Goal: Task Accomplishment & Management: Complete application form

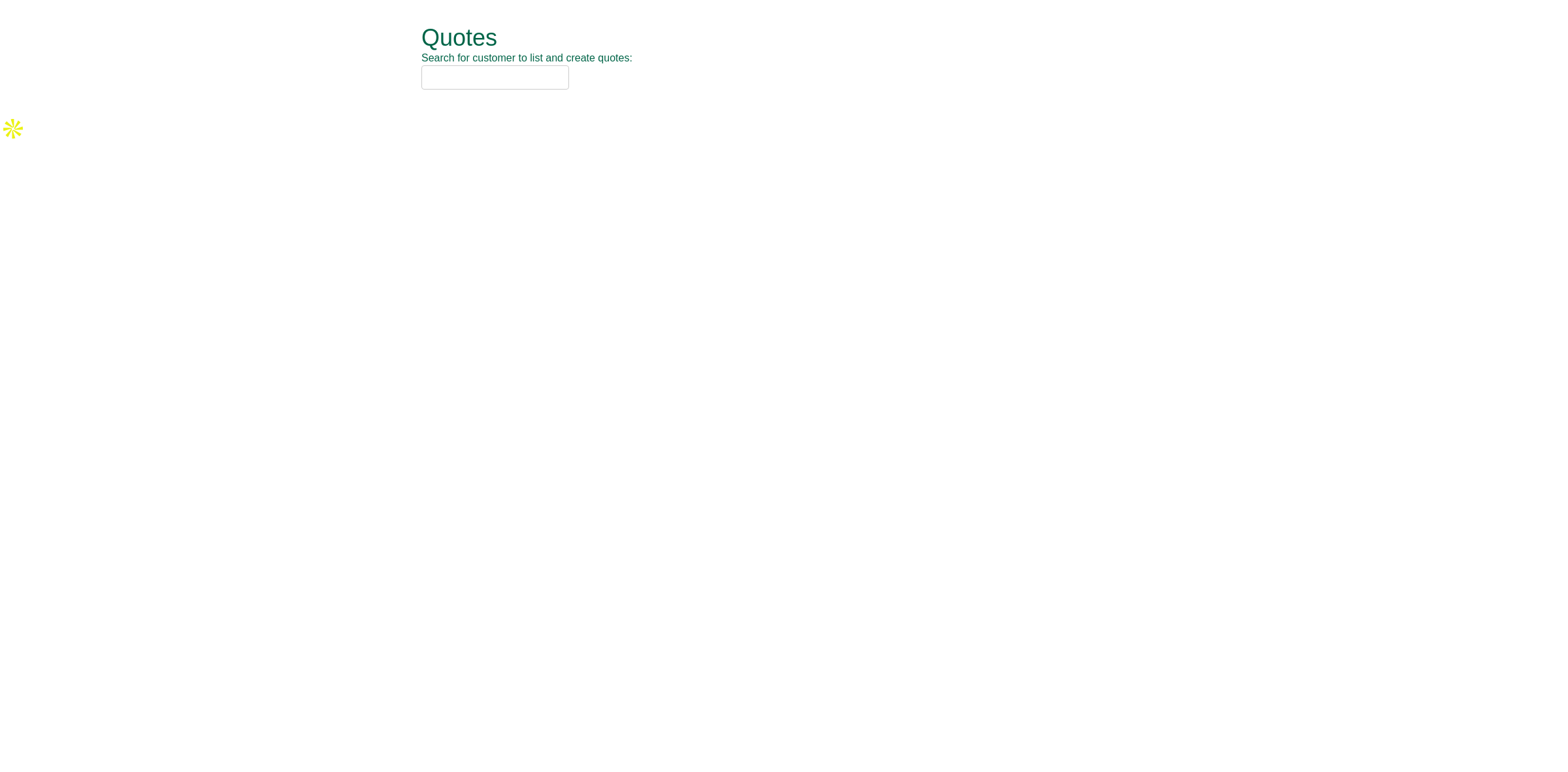
click at [451, 73] on input "text" at bounding box center [495, 77] width 147 height 24
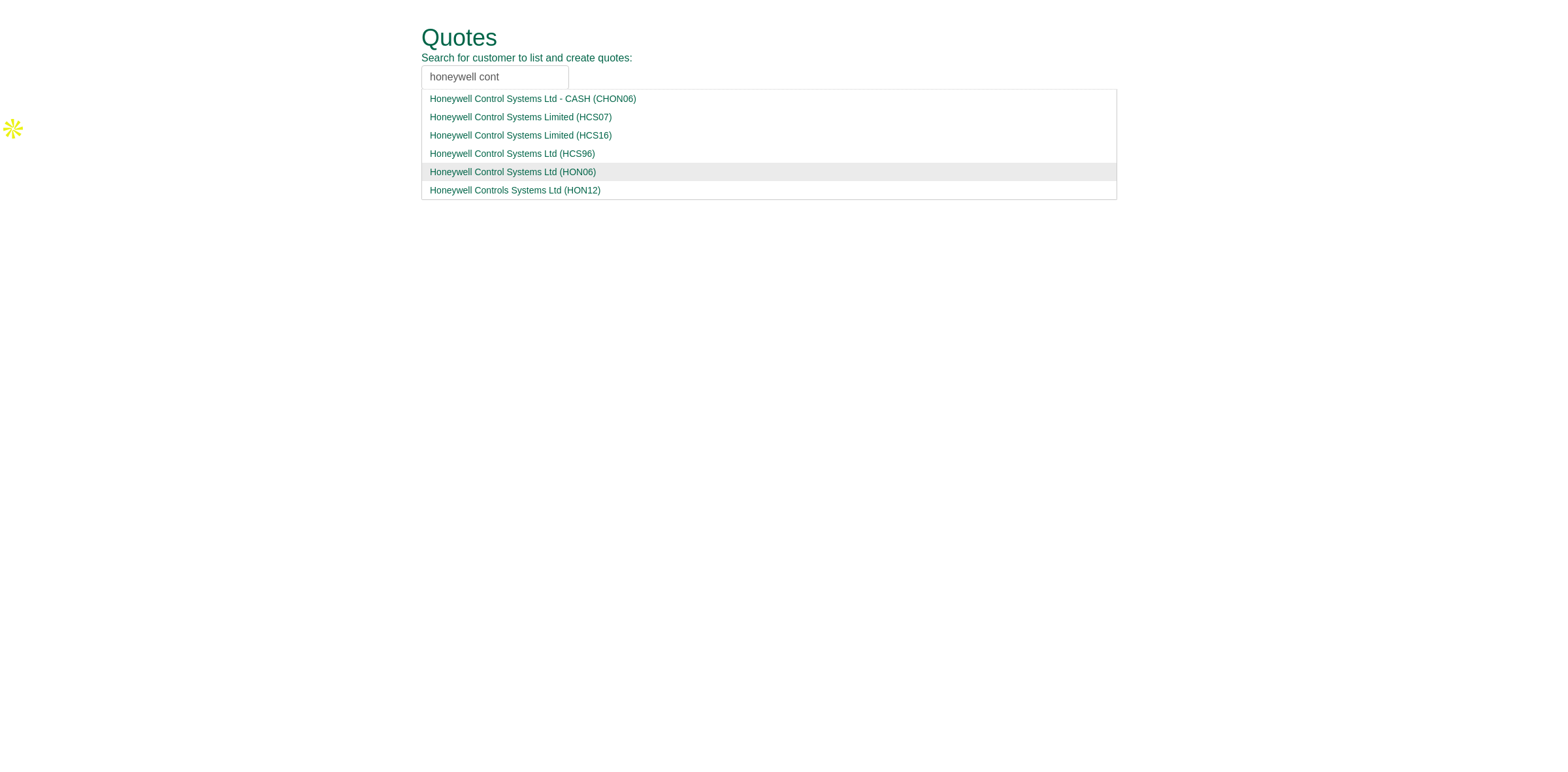
type input "honeywell cont"
click at [506, 168] on div "Honeywell Control Systems Ltd (HON06)" at bounding box center [769, 172] width 679 height 13
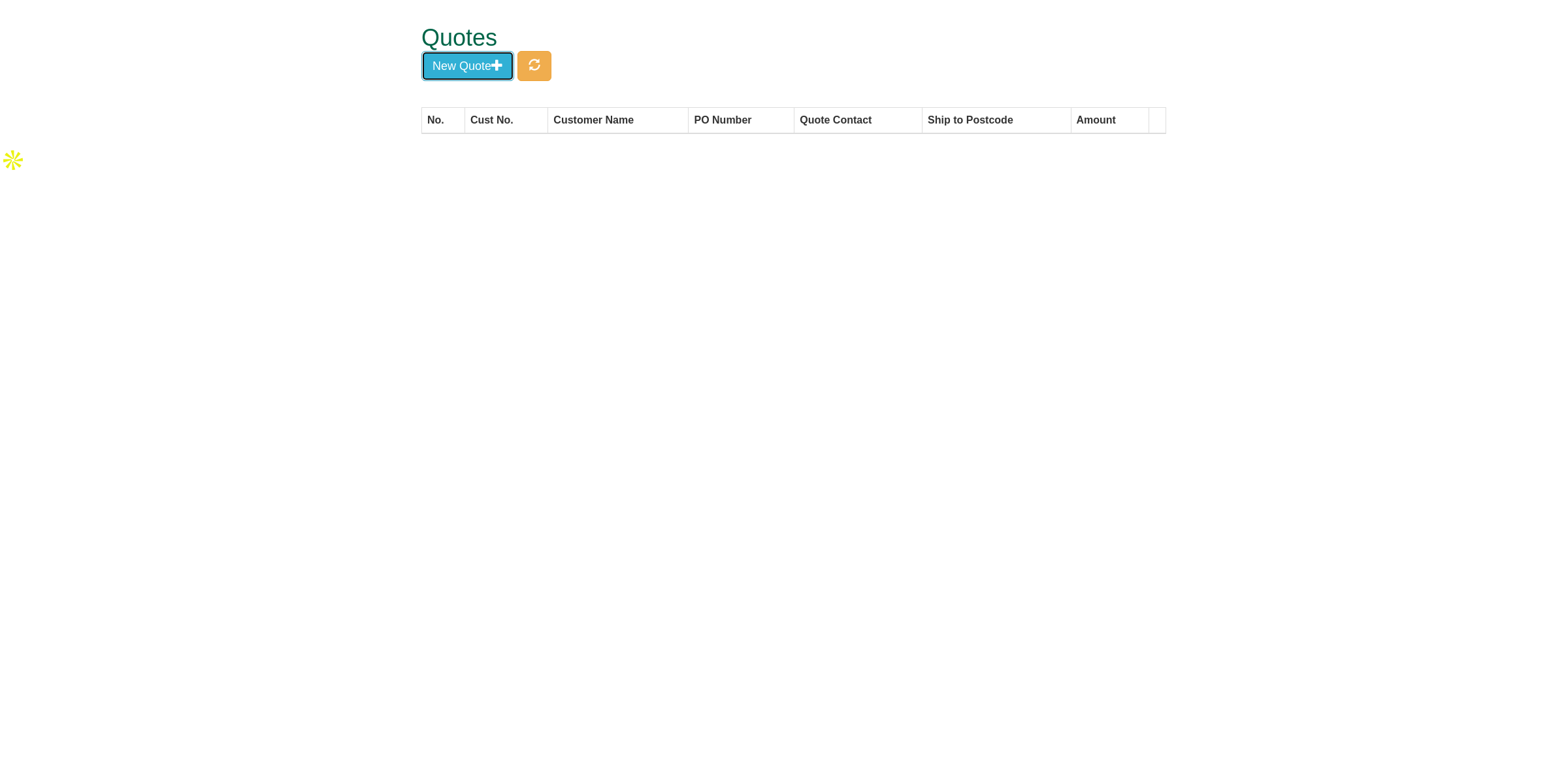
click at [496, 67] on span "button" at bounding box center [497, 65] width 12 height 12
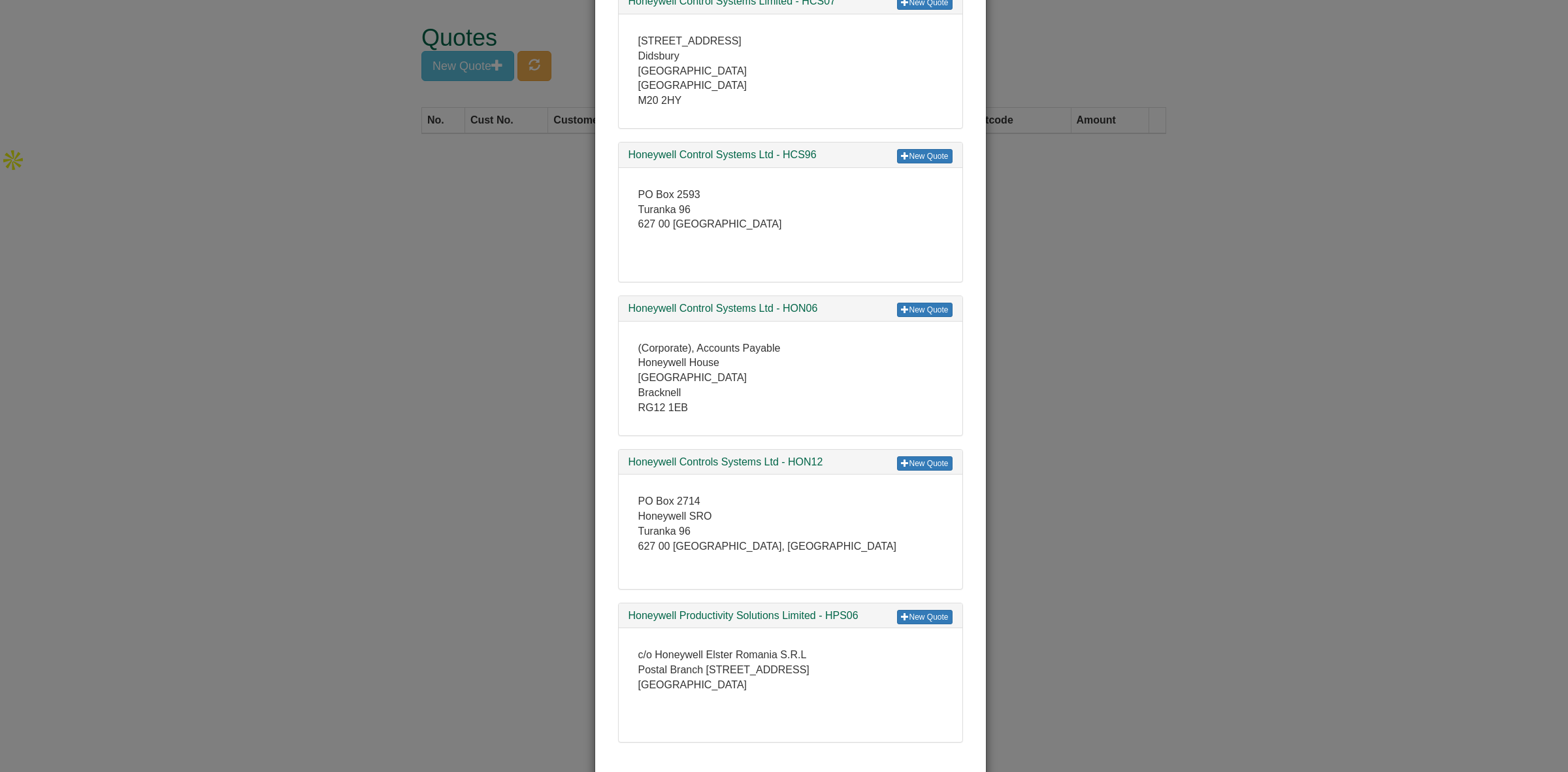
scroll to position [490, 0]
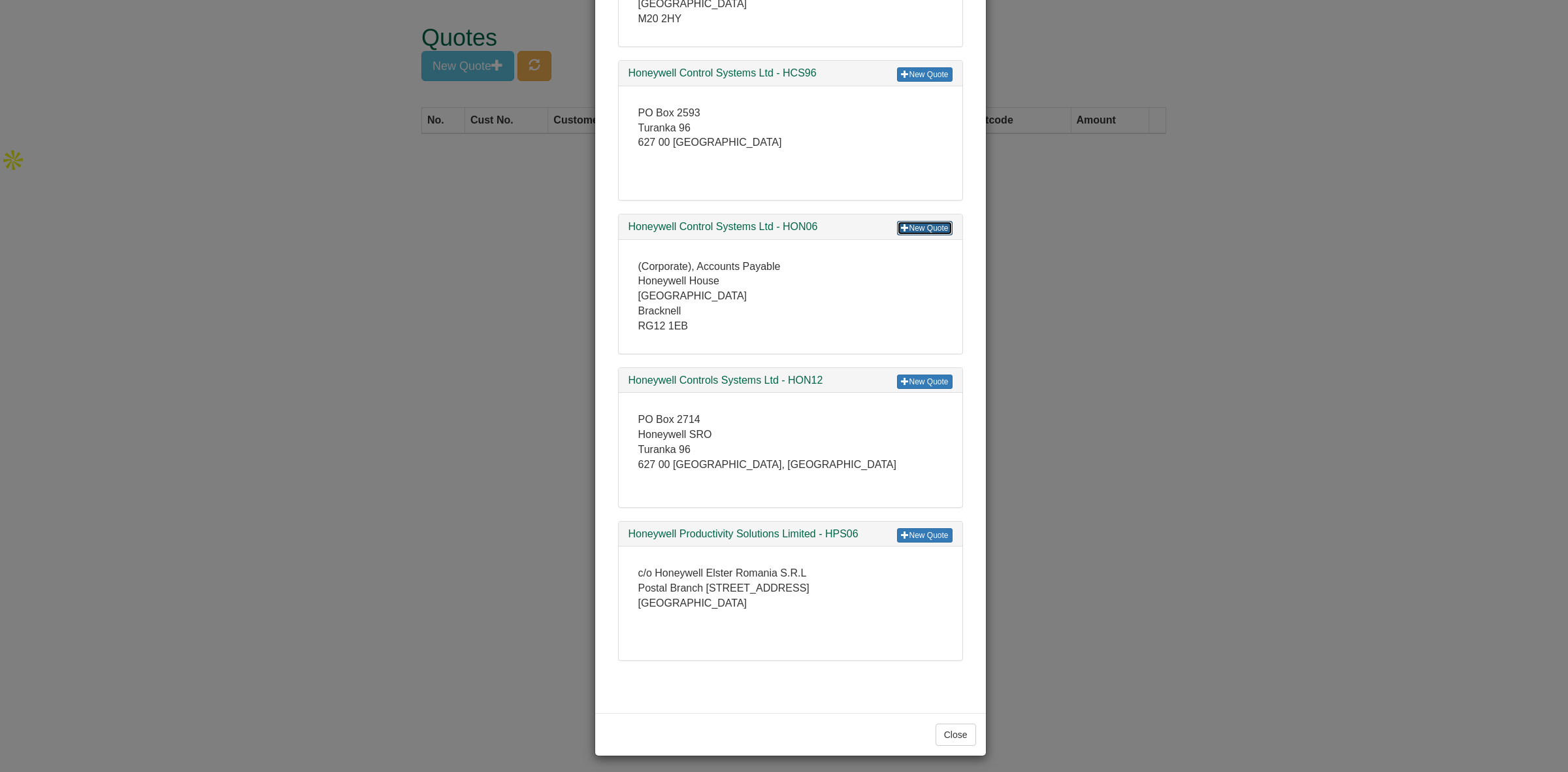
click at [913, 230] on link "New Quote" at bounding box center [924, 227] width 54 height 14
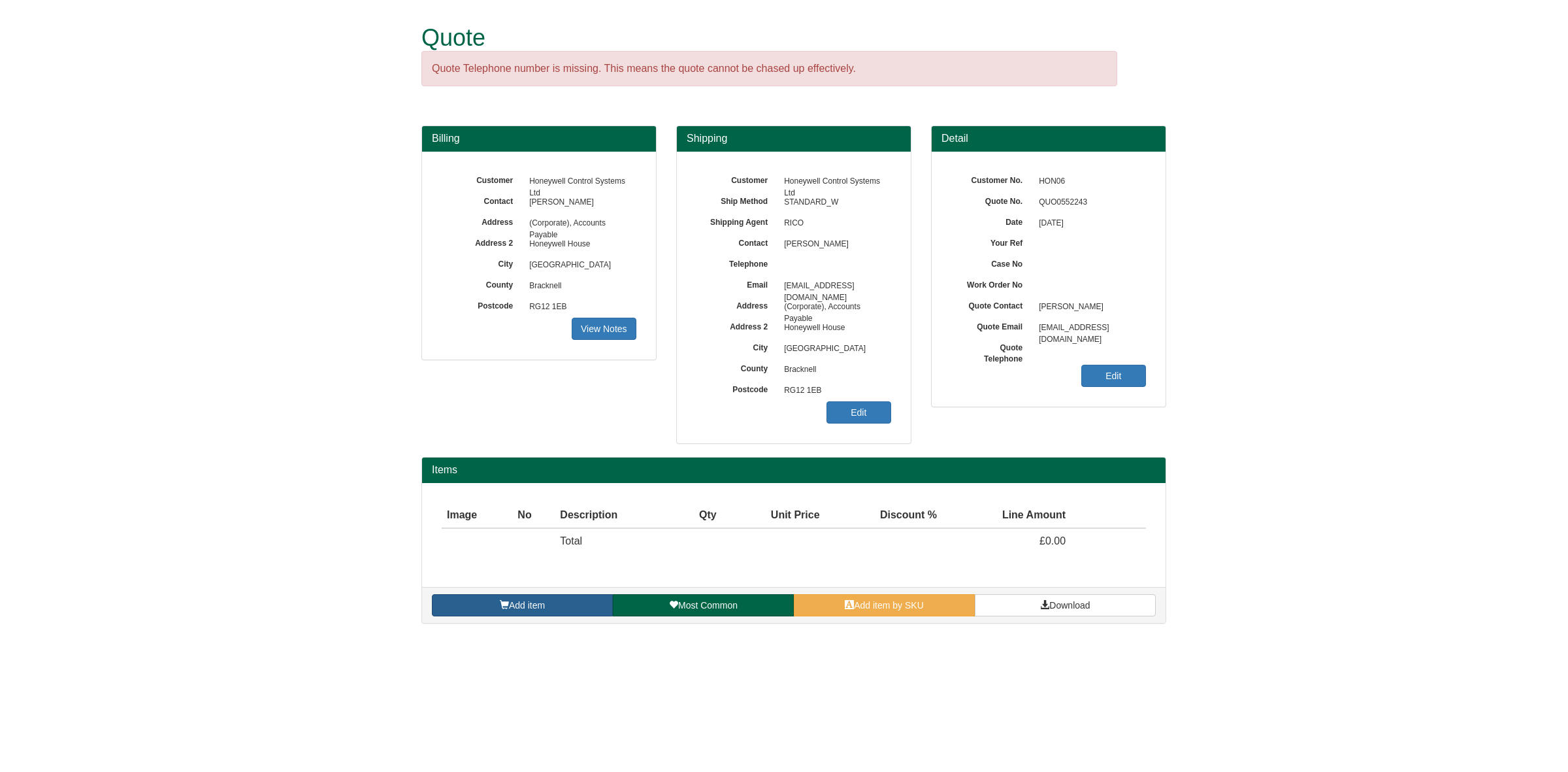
click at [529, 606] on span "Add item" at bounding box center [526, 605] width 36 height 10
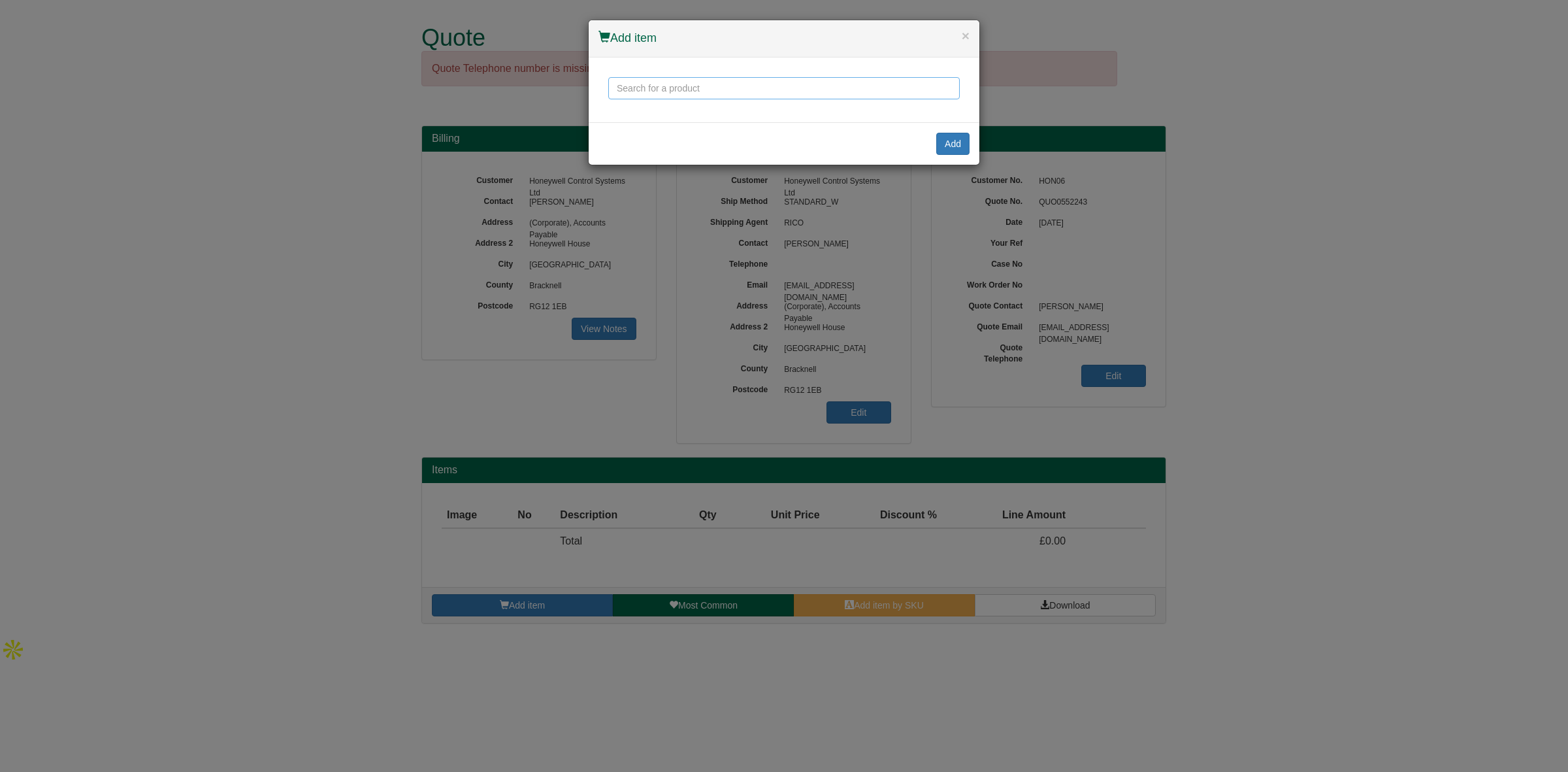
click at [650, 93] on input "text" at bounding box center [784, 88] width 351 height 23
paste input "9864052"
type input "9864052"
click at [965, 143] on button "Add" at bounding box center [953, 143] width 34 height 23
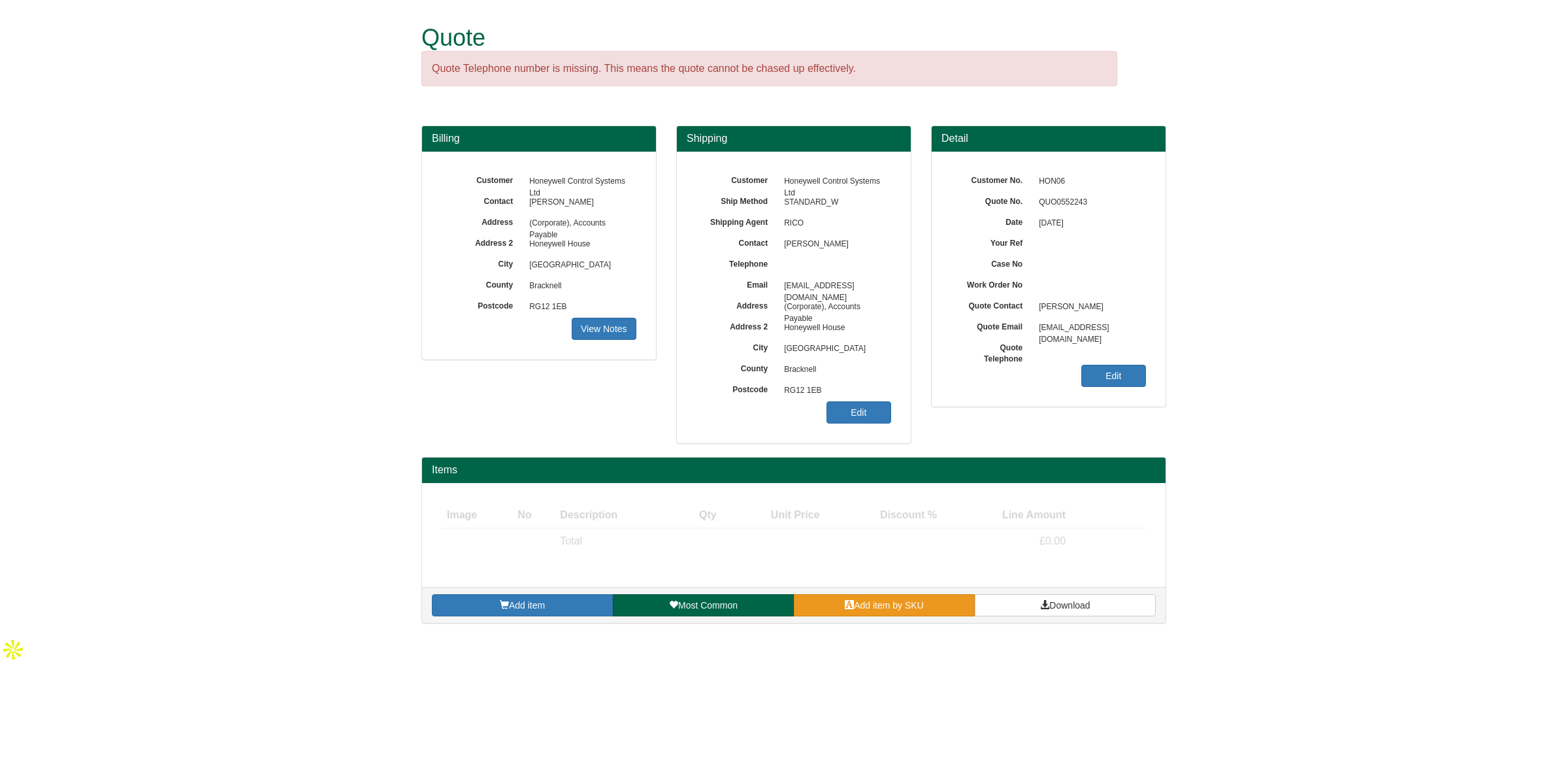
click at [854, 609] on span "Add item by SKU" at bounding box center [888, 605] width 70 height 10
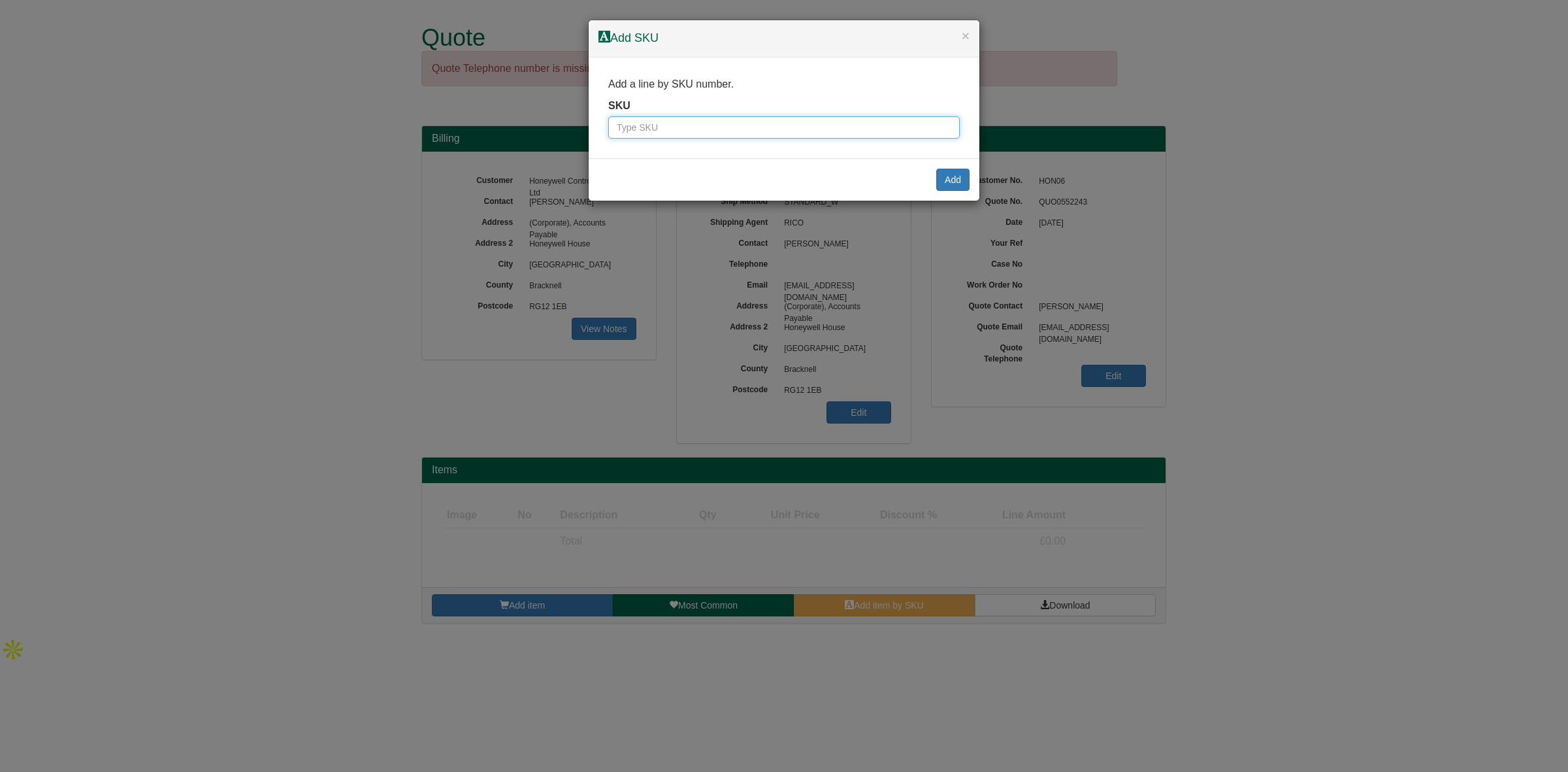
click at [635, 129] on input "text" at bounding box center [784, 127] width 351 height 23
type input "9864052"
click at [950, 182] on button "Add" at bounding box center [953, 179] width 34 height 23
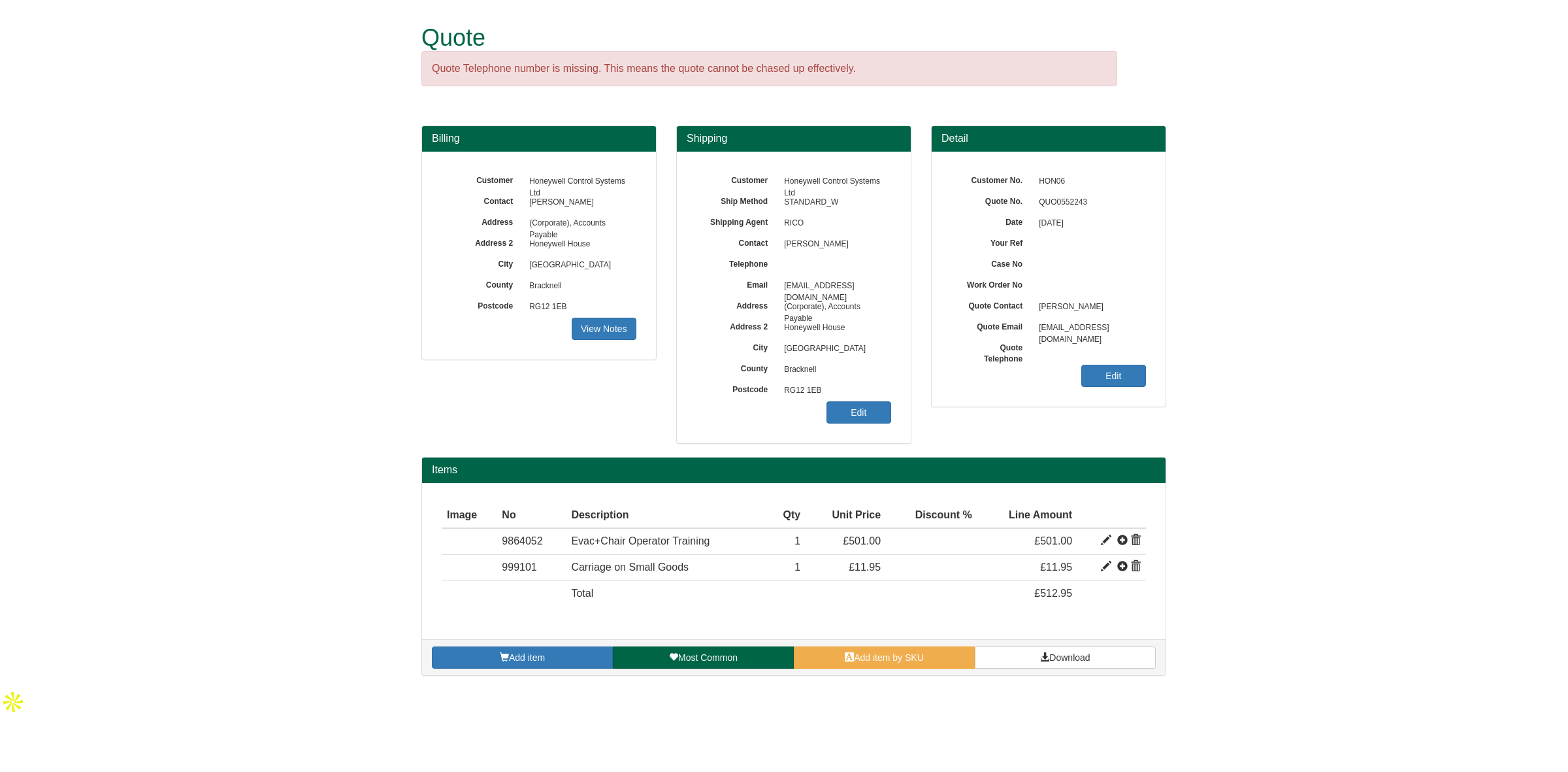
click at [1285, 19] on form "Quote Quote Telephone number is missing. This means the quote cannot be chased …" at bounding box center [784, 345] width 1568 height 689
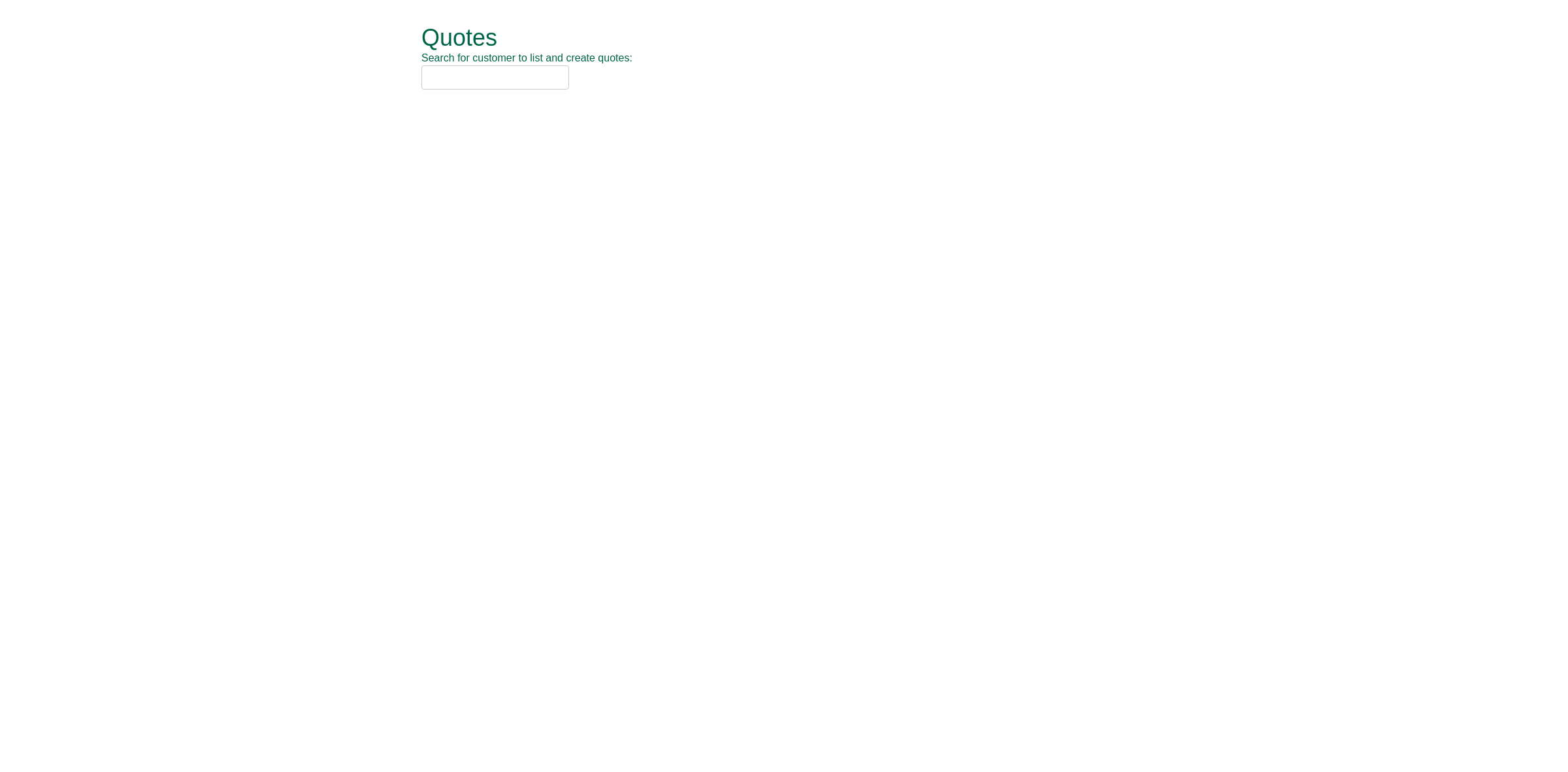
click at [472, 76] on input "text" at bounding box center [495, 77] width 147 height 24
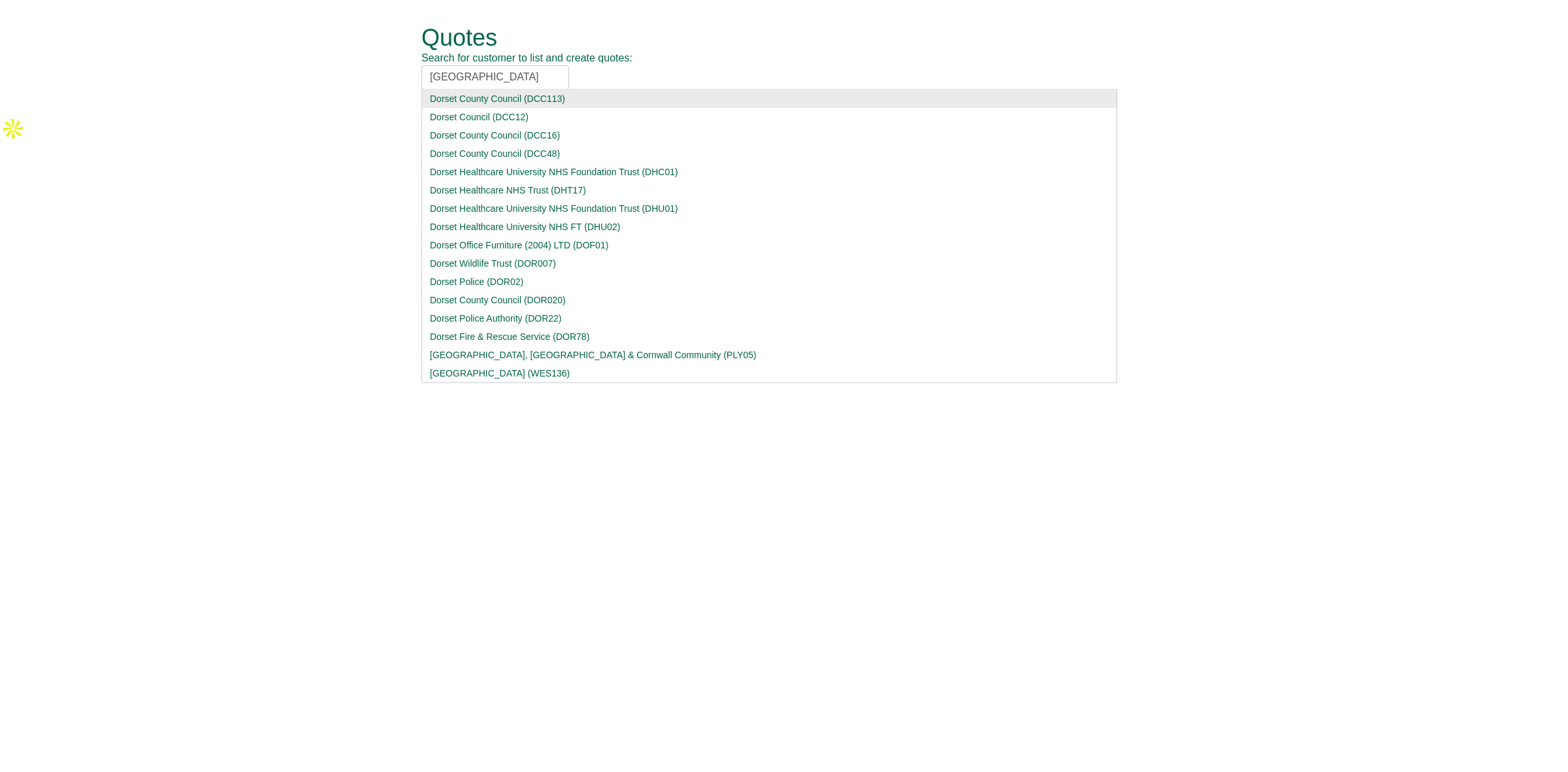
type input "dorset"
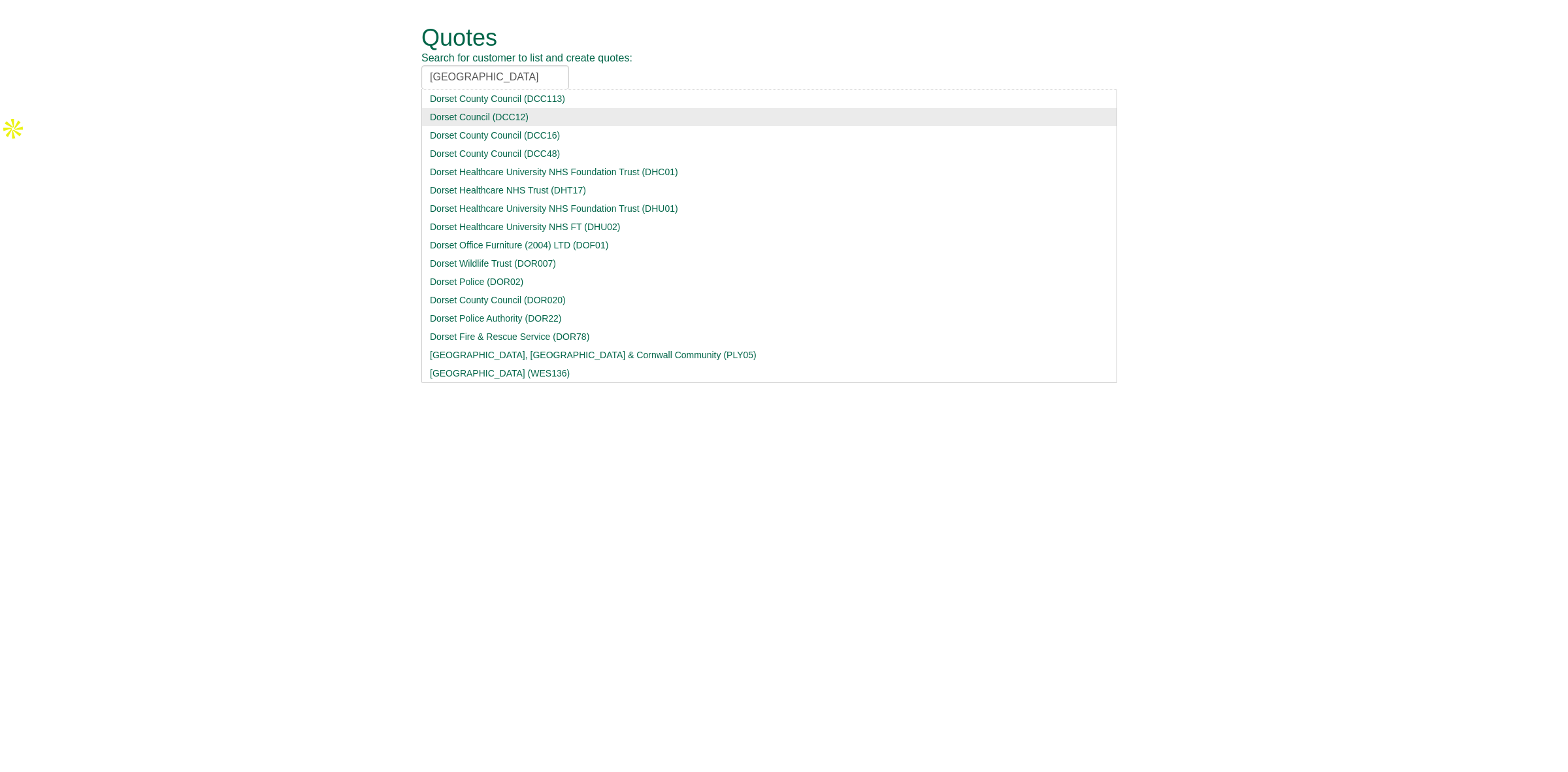
click at [515, 116] on div "Dorset Council (DCC12)" at bounding box center [769, 117] width 679 height 13
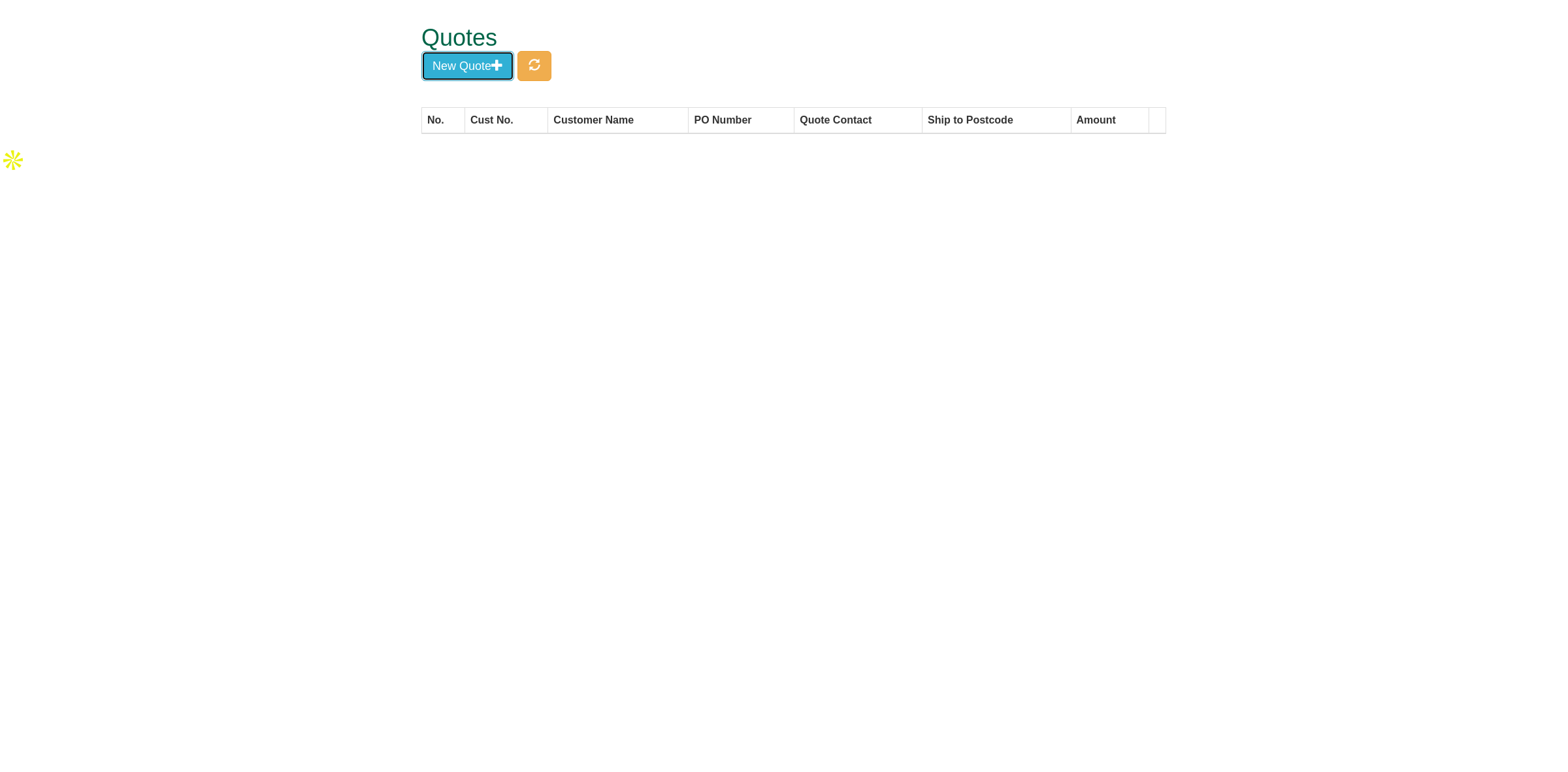
click at [482, 66] on button "New Quote" at bounding box center [468, 66] width 93 height 30
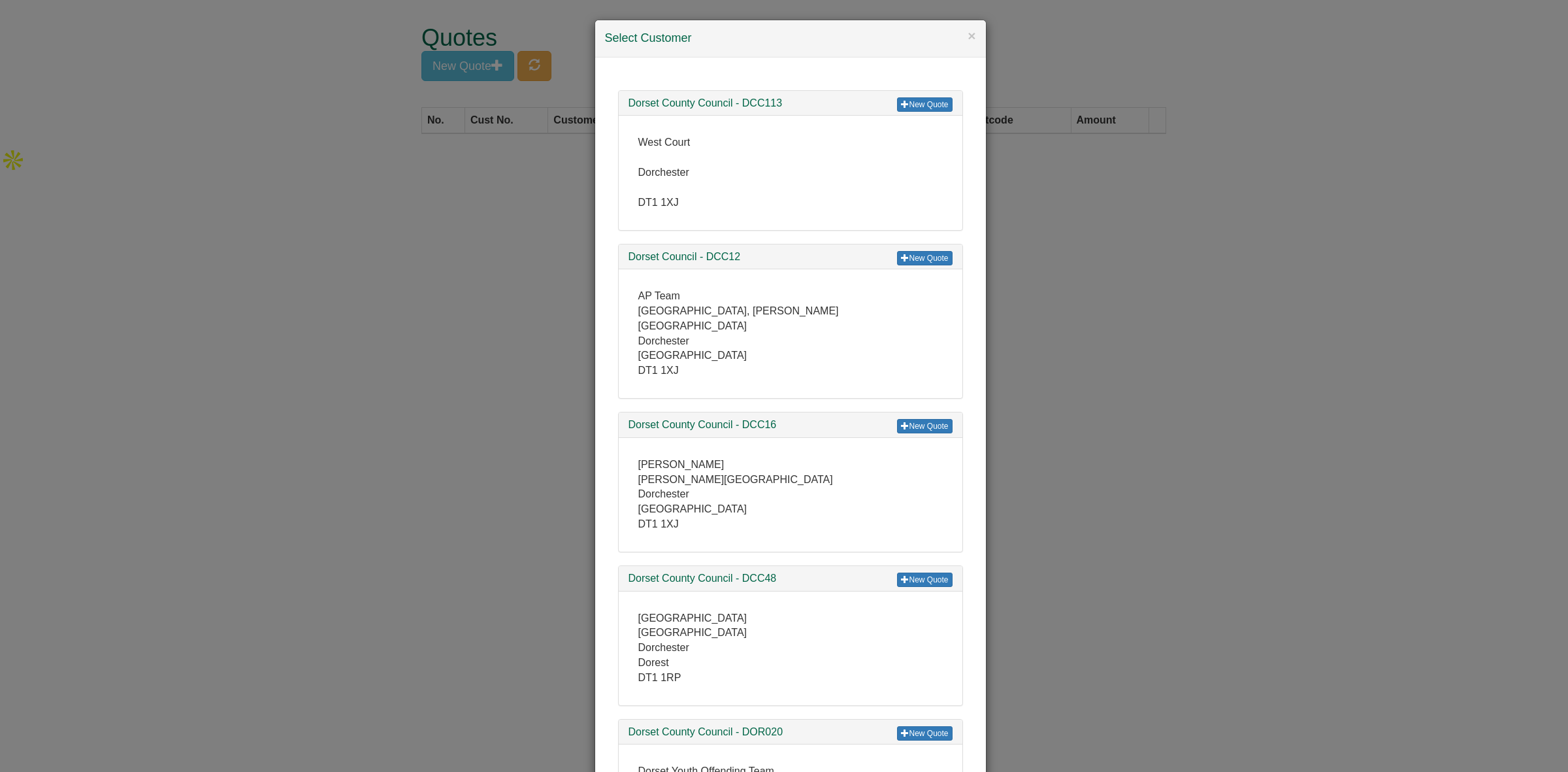
scroll to position [81, 0]
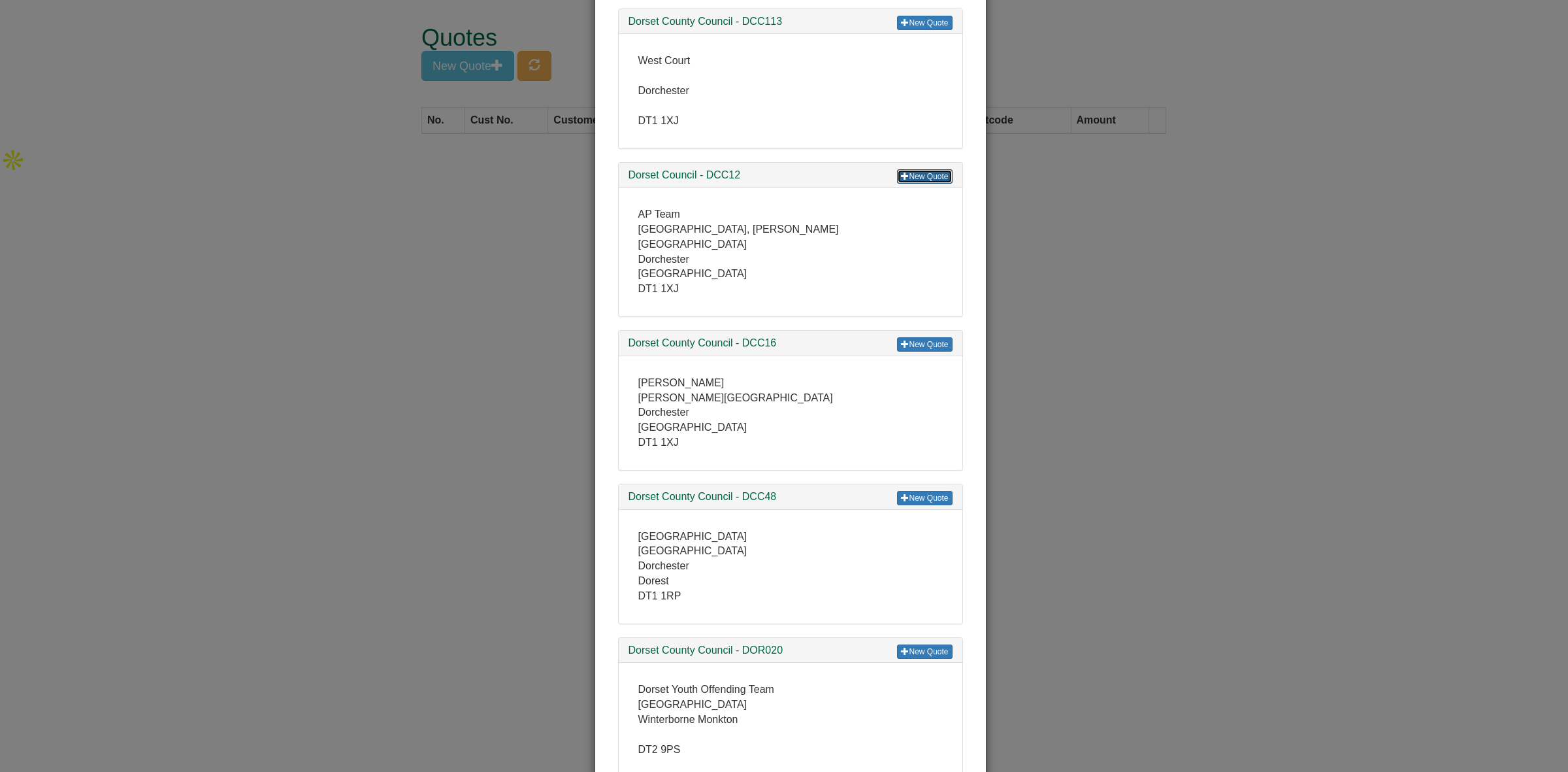
click at [913, 174] on link "New Quote" at bounding box center [924, 176] width 54 height 14
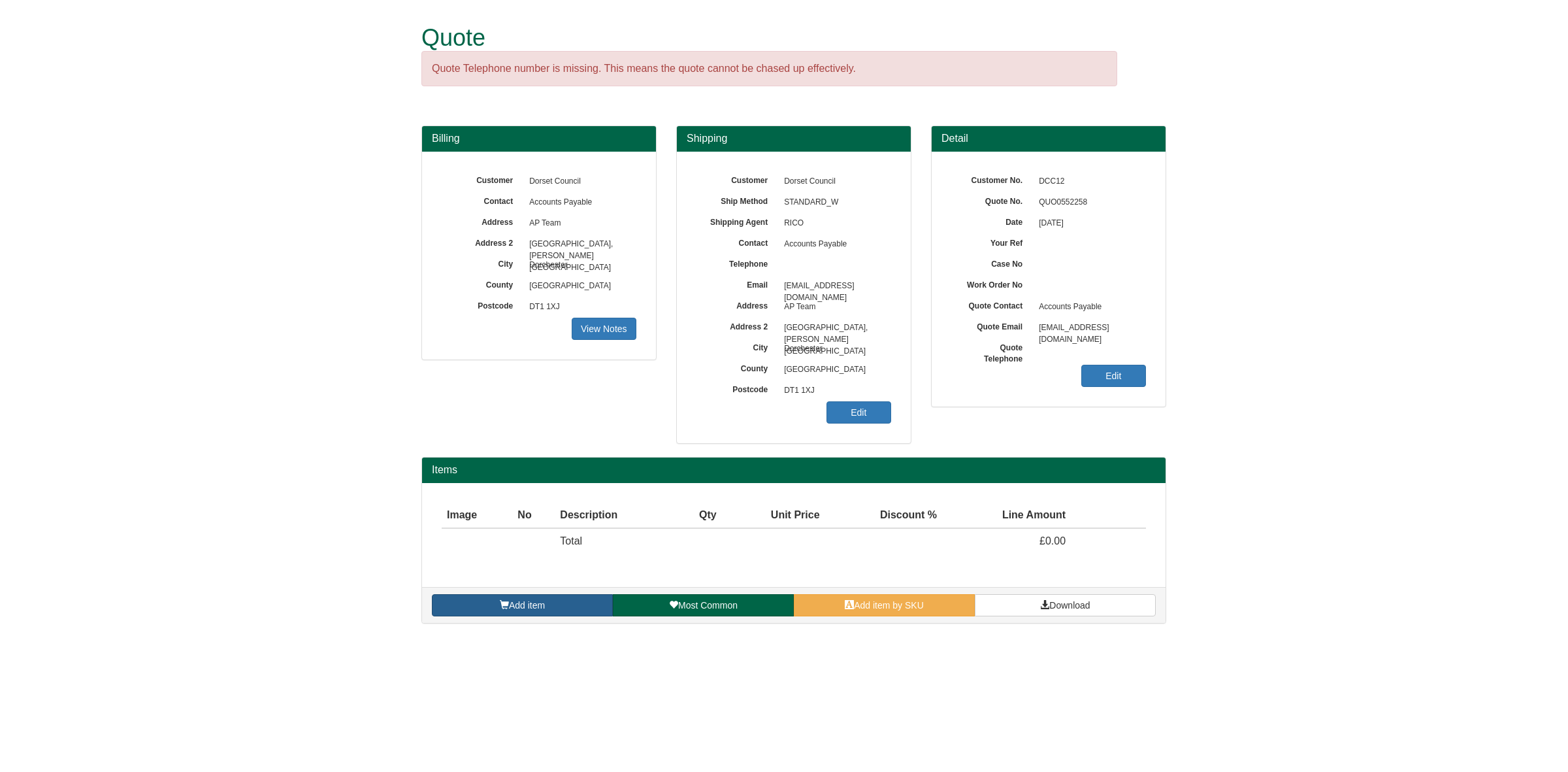
click at [517, 606] on span "Add item" at bounding box center [526, 605] width 36 height 10
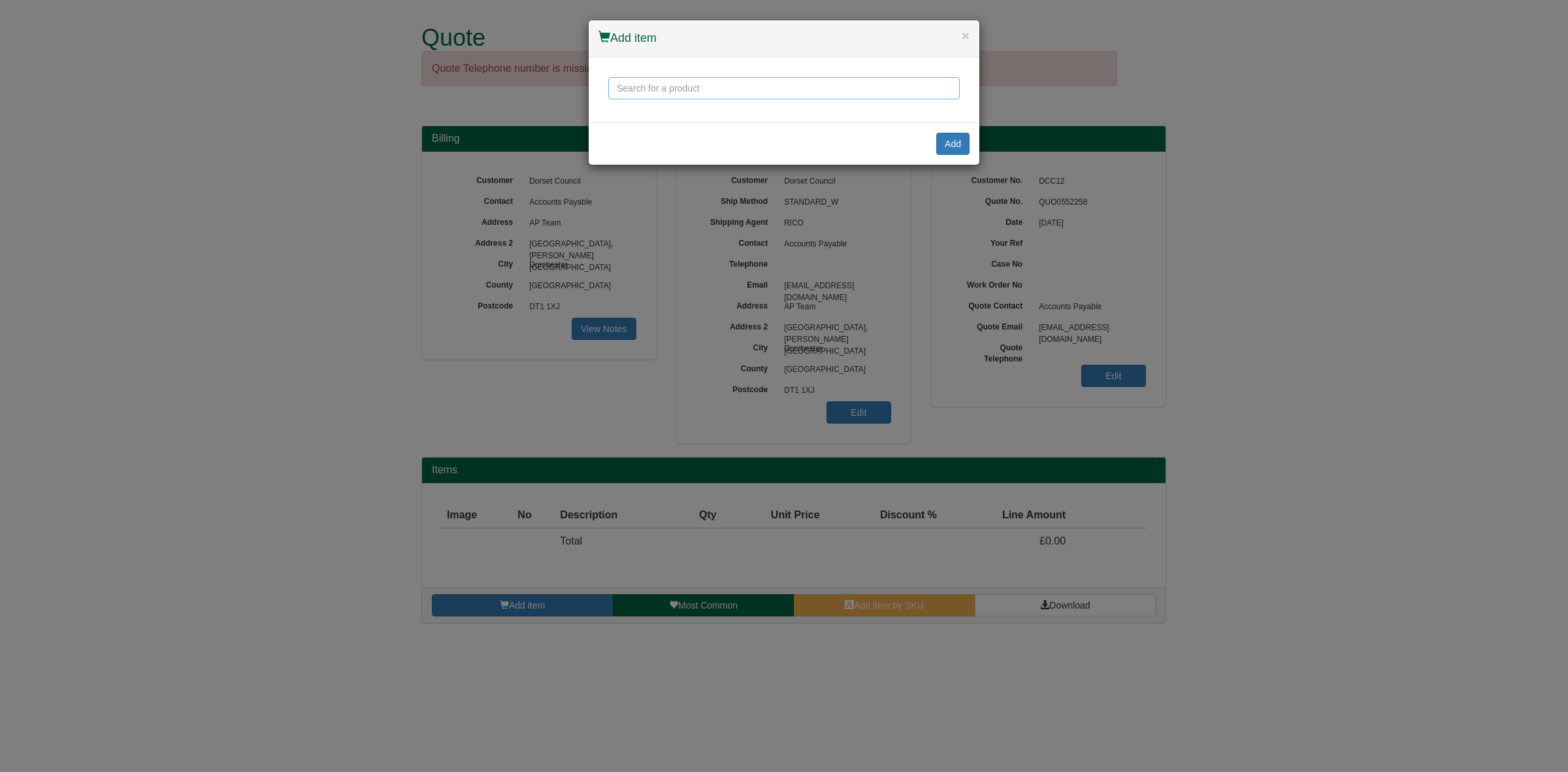
click at [660, 82] on input "text" at bounding box center [784, 88] width 351 height 23
click at [709, 92] on input "coccyx cut out" at bounding box center [784, 88] width 351 height 23
drag, startPoint x: 683, startPoint y: 89, endPoint x: 481, endPoint y: 89, distance: 202.0
click at [481, 89] on div "× Add item coccyx cut out Add" at bounding box center [784, 386] width 1568 height 772
click at [703, 96] on input "coccyx cut out" at bounding box center [784, 88] width 351 height 23
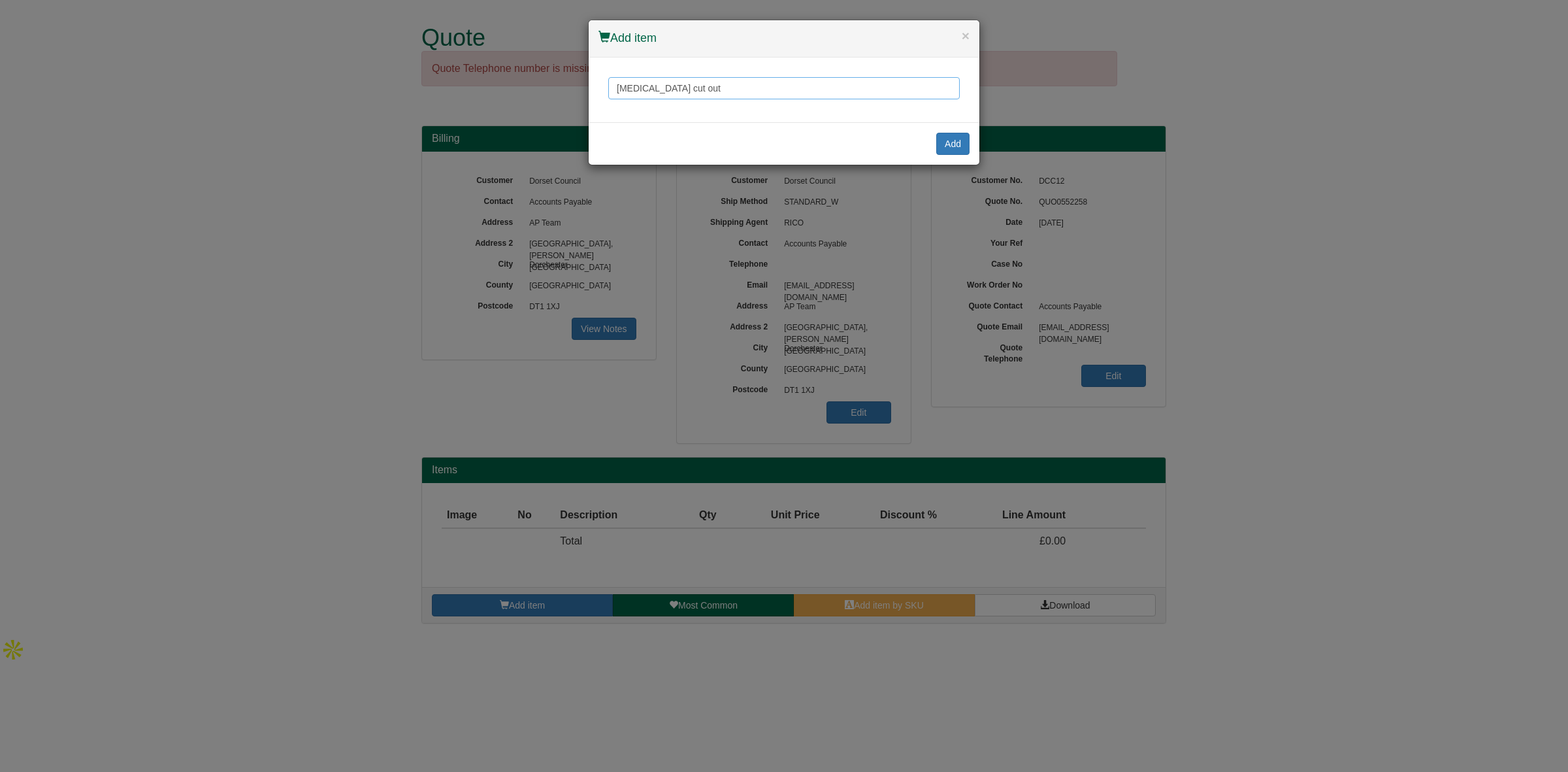
drag, startPoint x: 690, startPoint y: 88, endPoint x: 532, endPoint y: 74, distance: 158.6
click at [532, 74] on div "× Add item coccyx cut out Add" at bounding box center [784, 386] width 1568 height 772
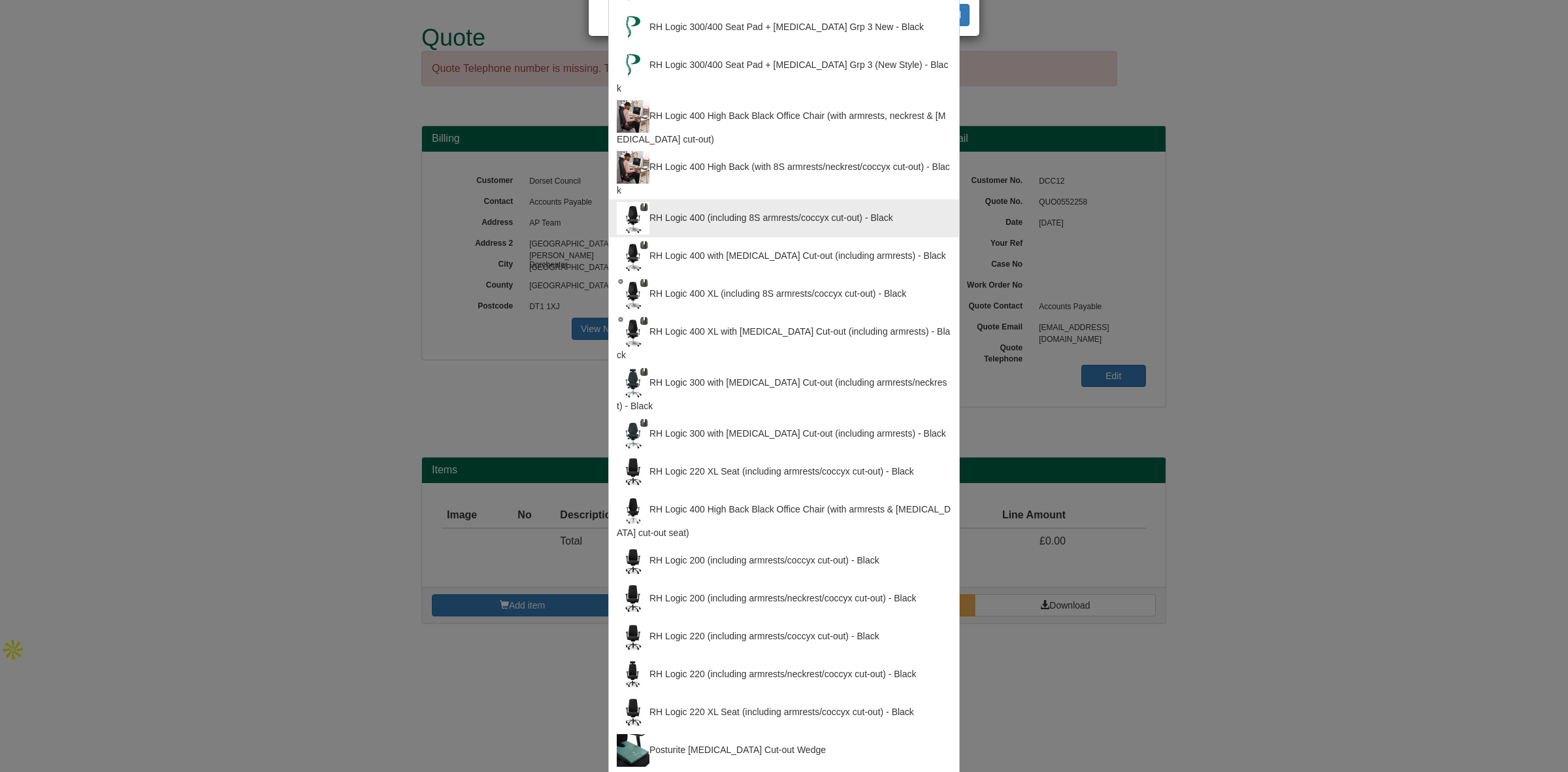
scroll to position [132, 0]
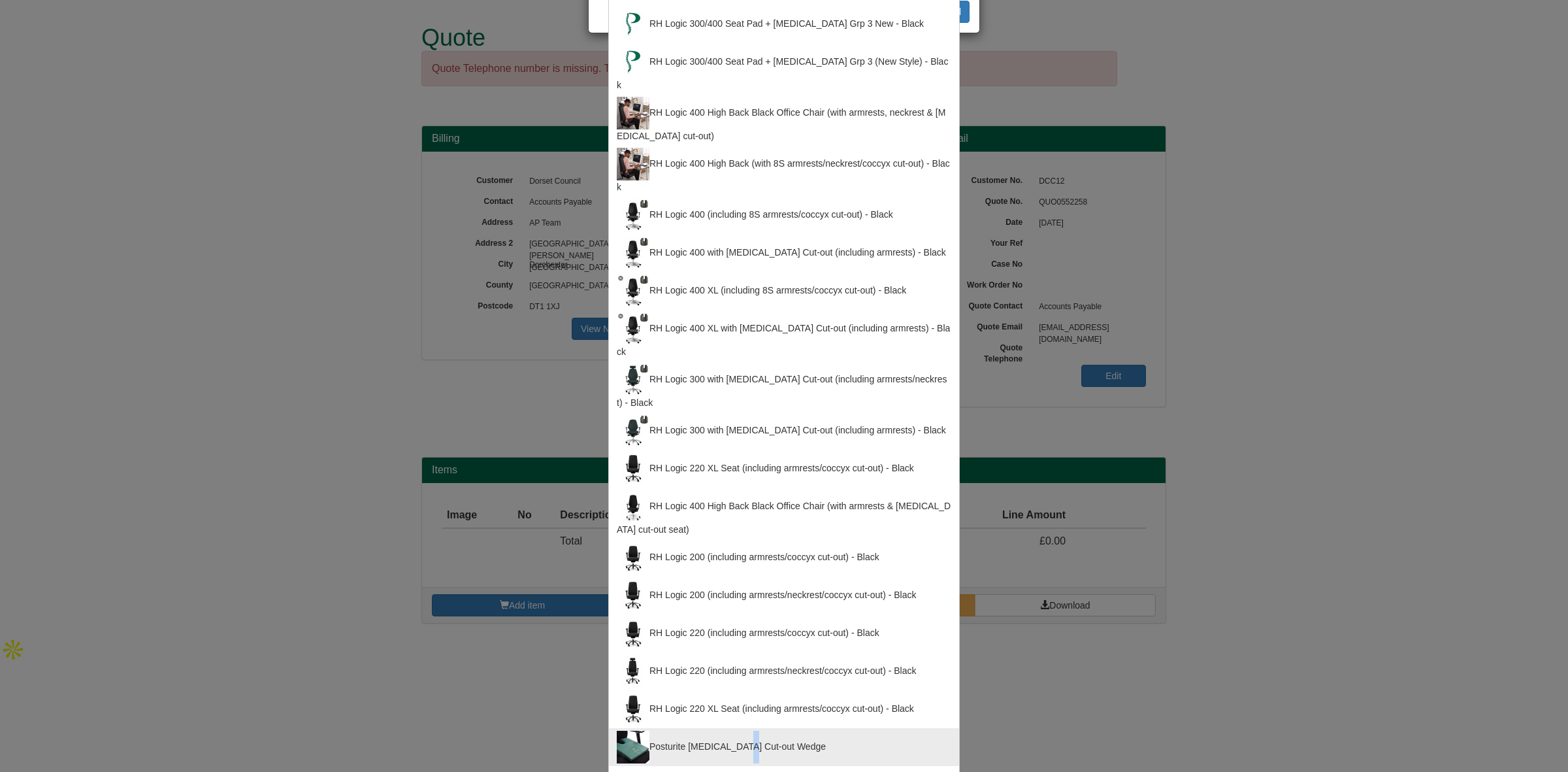
click at [737, 730] on div "Posturite Coccyx Cut-out Wedge" at bounding box center [784, 746] width 334 height 33
type input "Posturite Coccyx Cut-out Wedge"
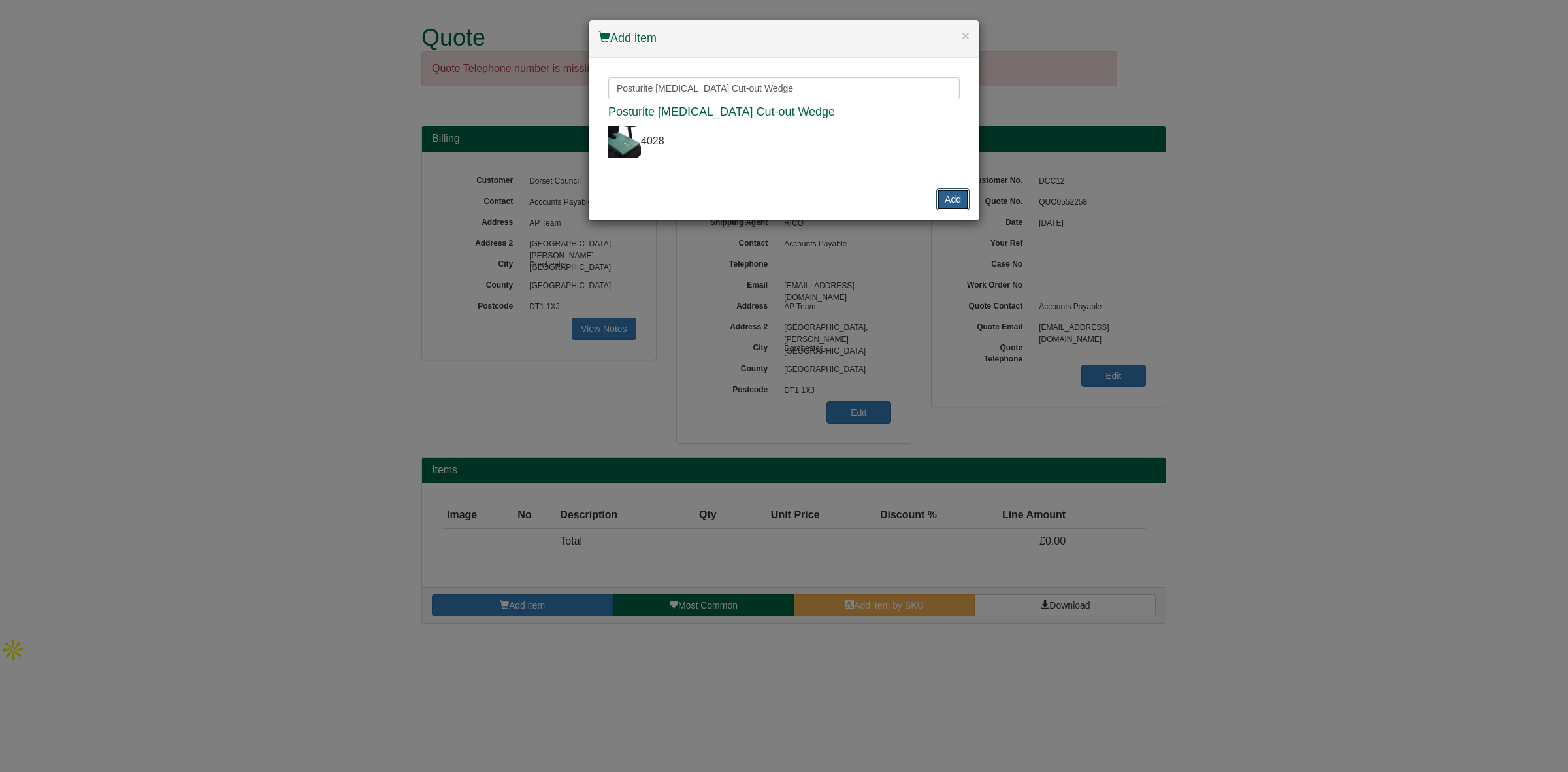
click at [945, 196] on button "Add" at bounding box center [953, 199] width 34 height 23
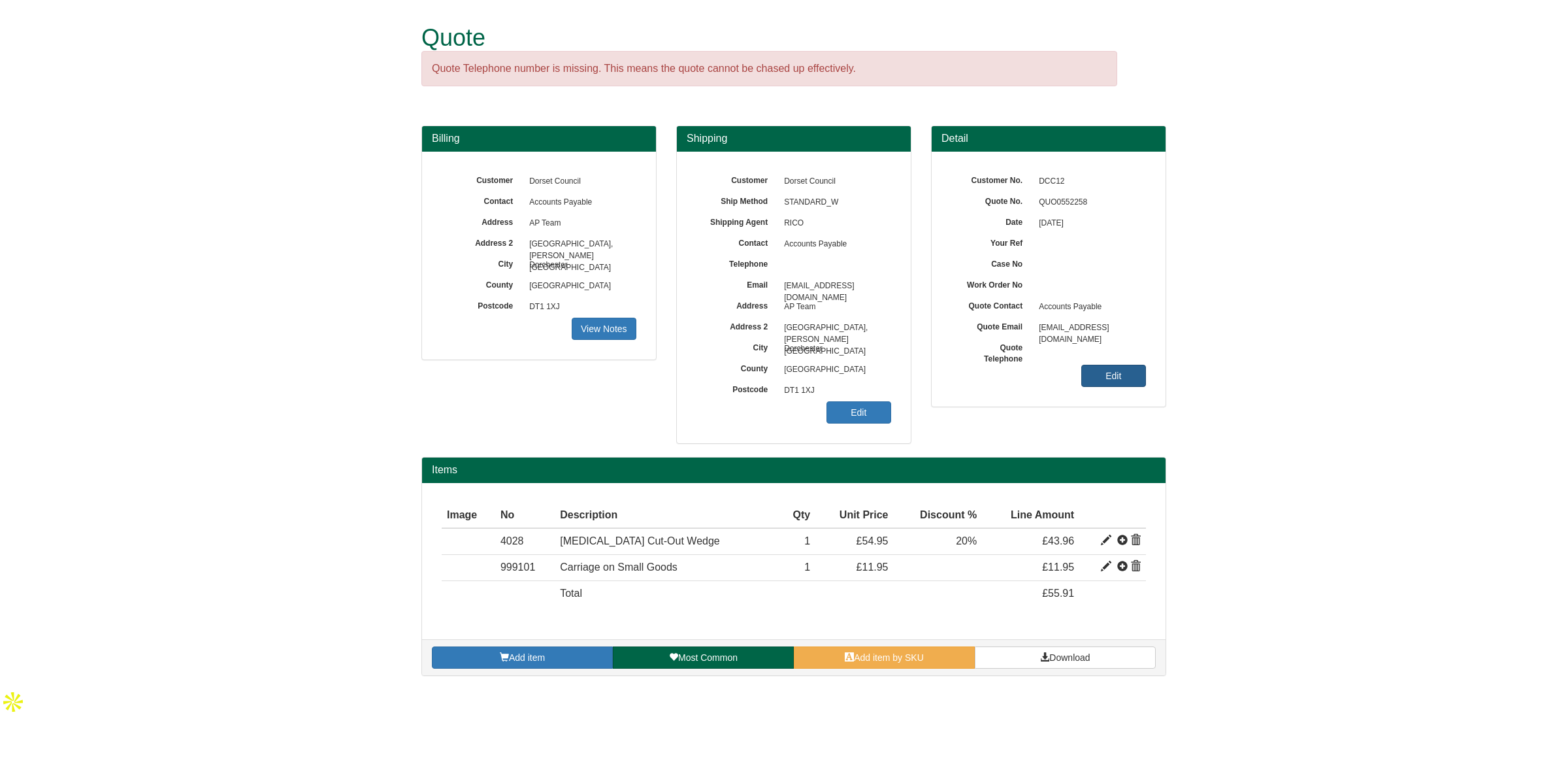
click at [1100, 381] on link "Edit" at bounding box center [1113, 376] width 65 height 23
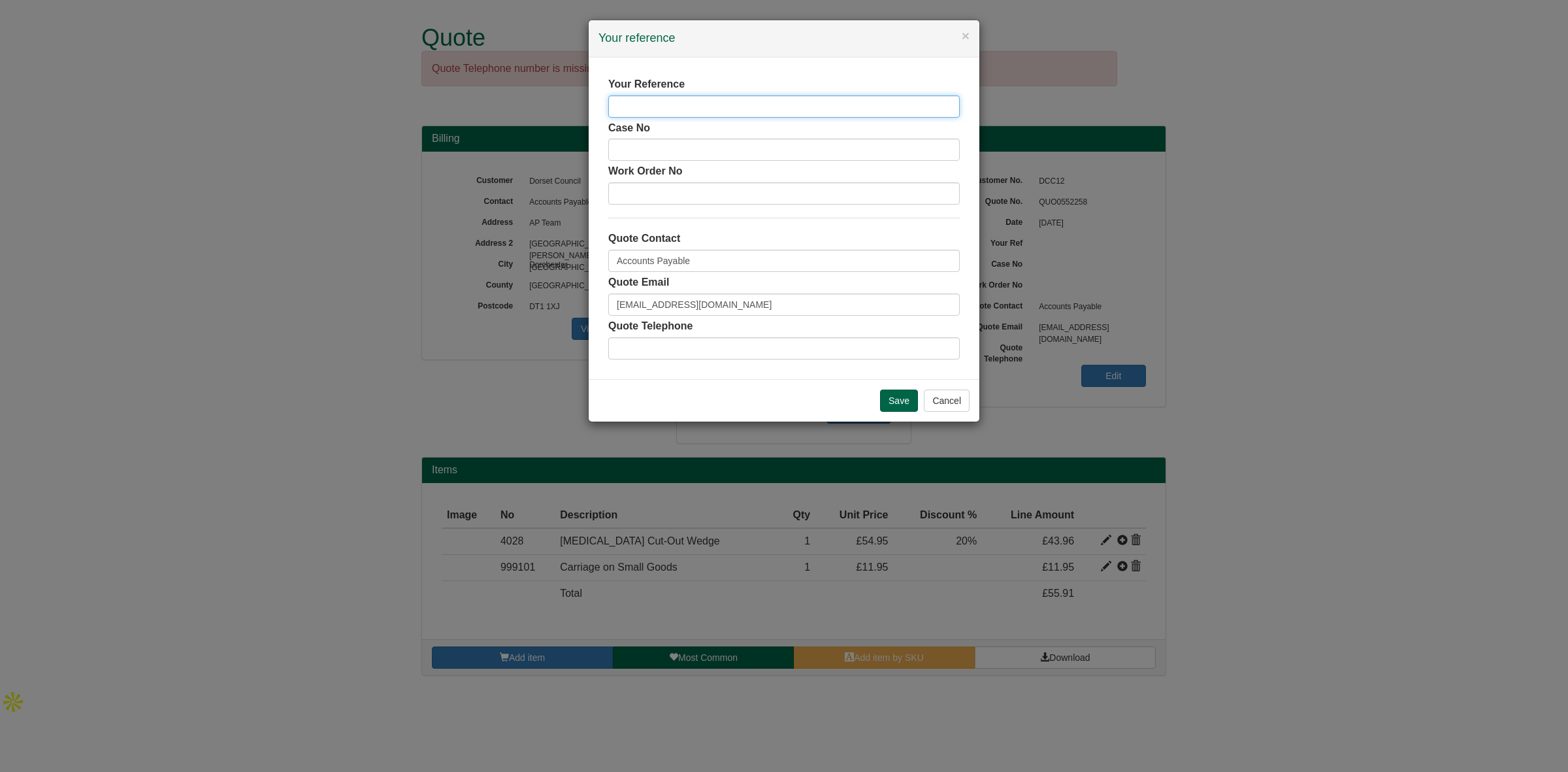
click at [624, 108] on input "text" at bounding box center [784, 106] width 351 height 23
paste input "[PERSON_NAME]"
type input "[PERSON_NAME]"
drag, startPoint x: 711, startPoint y: 259, endPoint x: 490, endPoint y: 266, distance: 221.1
click at [490, 266] on div "× Your reference Your Reference Lucy Bassil Case No Work Order No Quote Contact…" at bounding box center [784, 386] width 1568 height 772
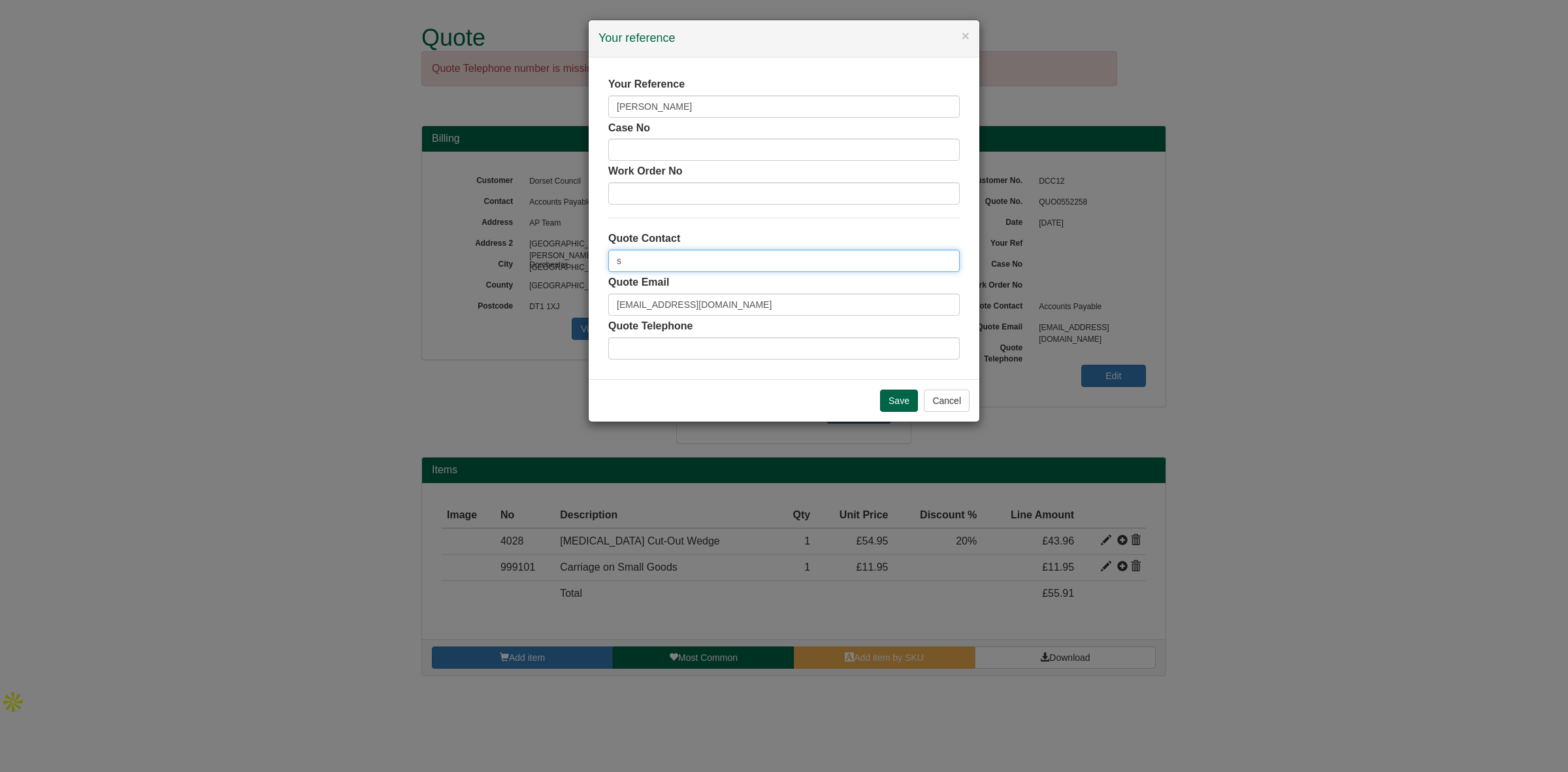
type input "[PERSON_NAME]"
drag, startPoint x: 559, startPoint y: 299, endPoint x: 469, endPoint y: 305, distance: 90.2
click at [469, 305] on div "× Your reference Your Reference Lucy Bassil Case No Work Order No Quote Contact…" at bounding box center [784, 386] width 1568 height 772
click at [903, 396] on input "Save" at bounding box center [898, 401] width 38 height 23
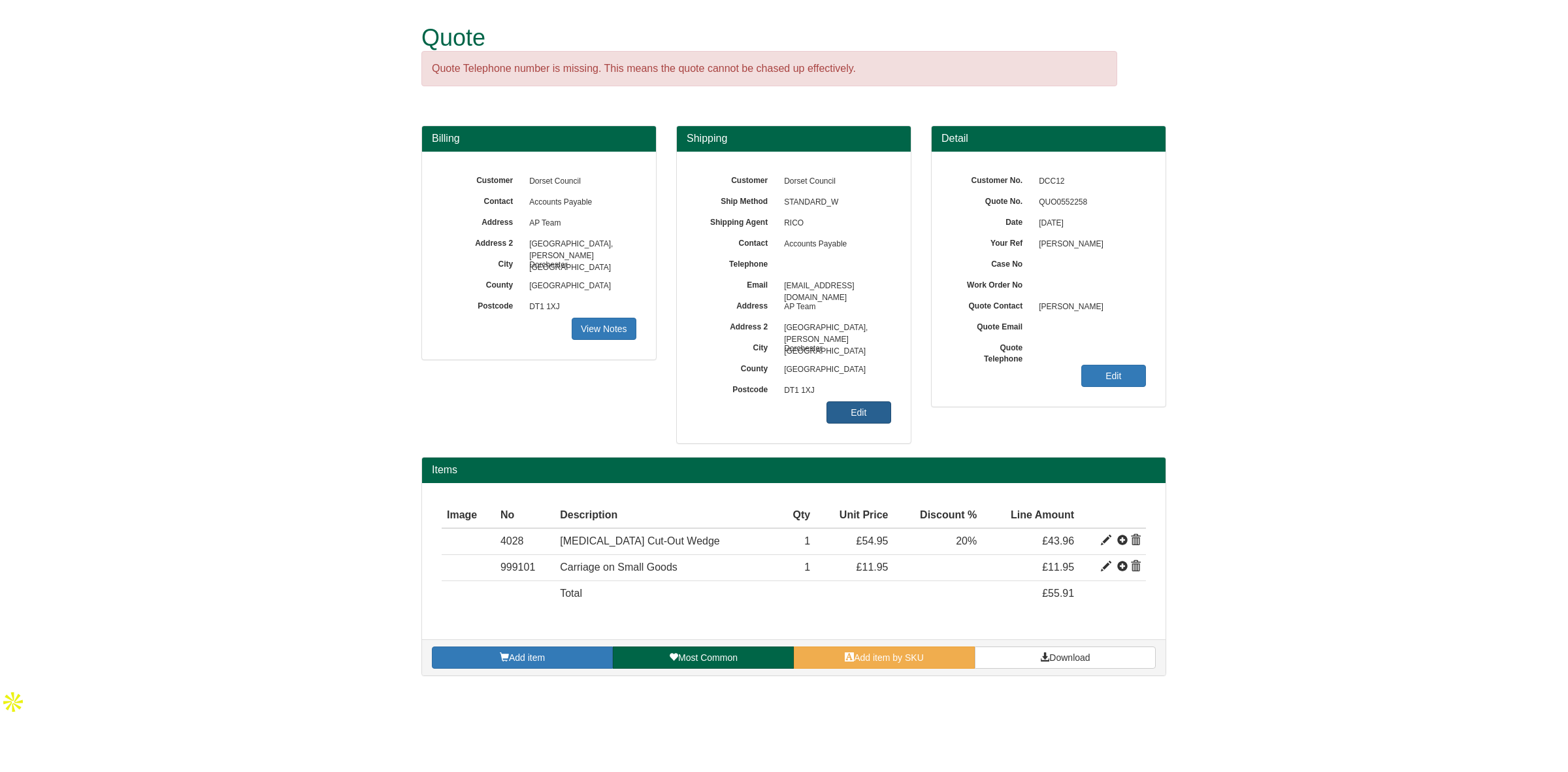
click at [861, 417] on link "Edit" at bounding box center [858, 412] width 65 height 23
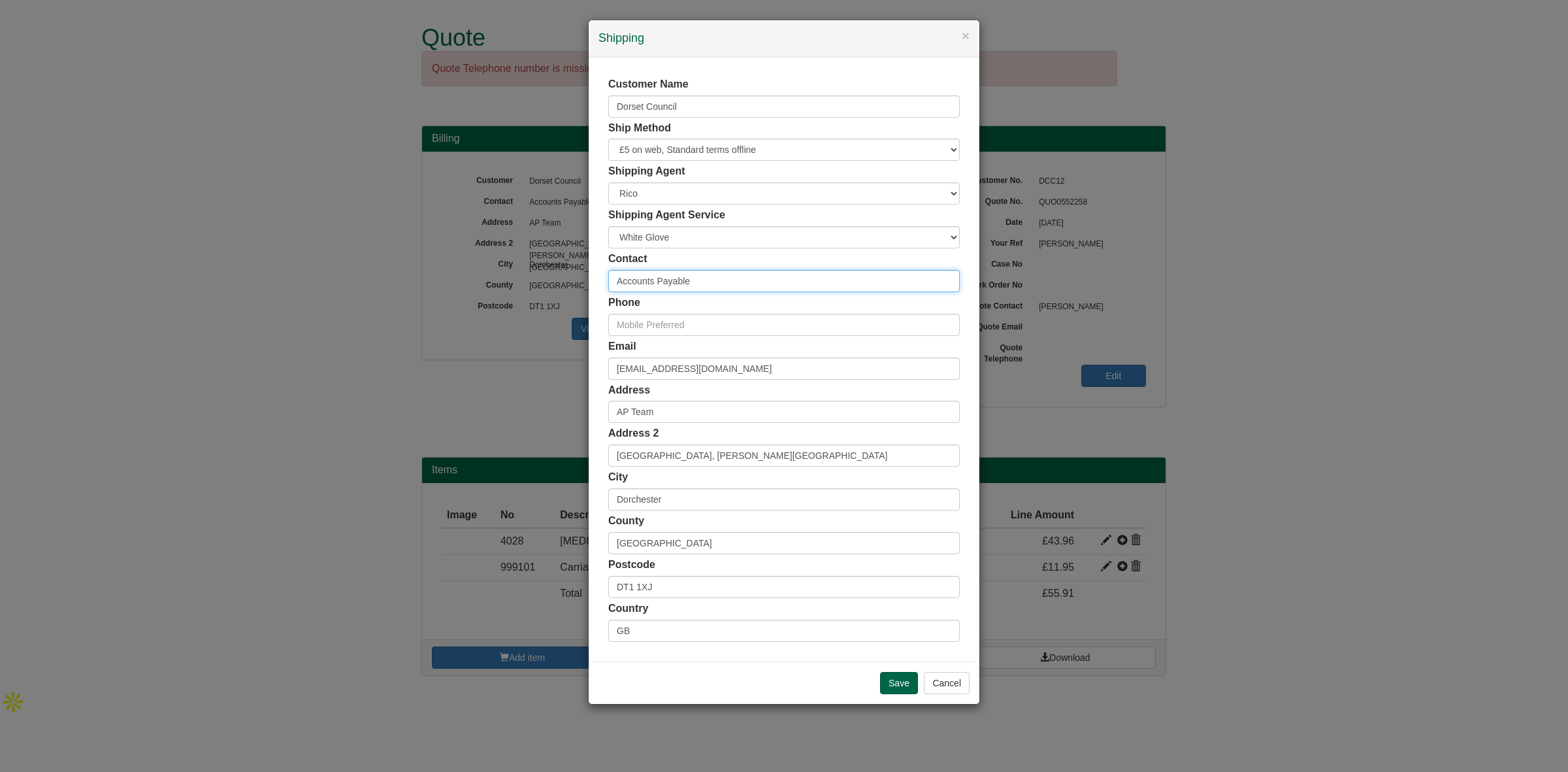
drag, startPoint x: 710, startPoint y: 291, endPoint x: 544, endPoint y: 275, distance: 166.8
click at [544, 275] on div "× Shipping Customer Name Dorset Council Ship Method Free of Charge £5 Flat Rate…" at bounding box center [784, 386] width 1568 height 772
paste input "[PERSON_NAME]"
type input "[PERSON_NAME]"
drag, startPoint x: 520, startPoint y: 368, endPoint x: 484, endPoint y: 368, distance: 36.0
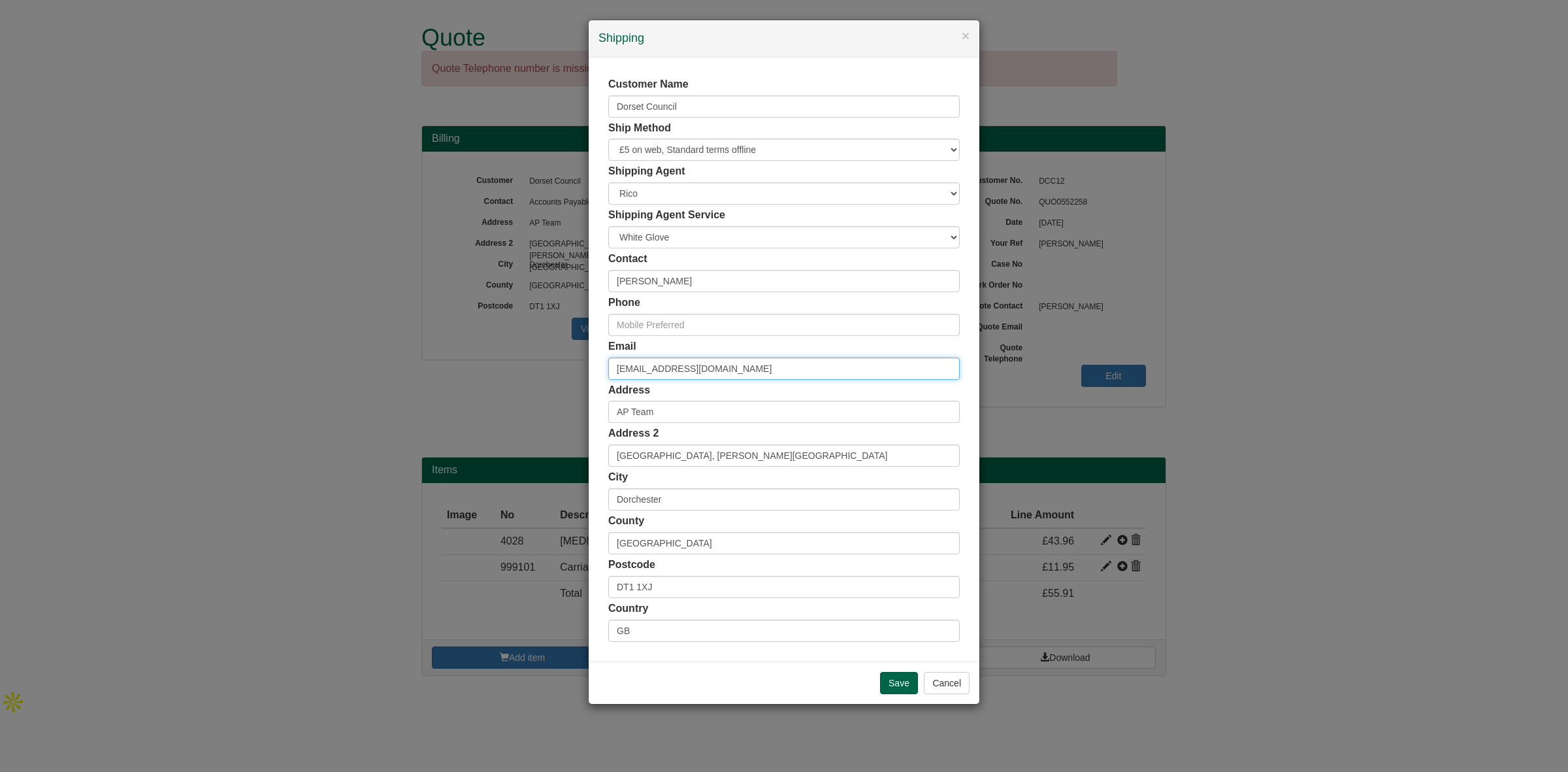
click at [484, 368] on div "× Shipping Customer Name Dorset Council Ship Method Free of Charge £5 Flat Rate…" at bounding box center [784, 386] width 1568 height 772
paste input "[PERSON_NAME].[PERSON_NAME]"
type input "[EMAIL_ADDRESS][DOMAIN_NAME]"
drag, startPoint x: 667, startPoint y: 407, endPoint x: 573, endPoint y: 413, distance: 94.2
click at [573, 413] on div "× Shipping Customer Name Dorset Council Ship Method Free of Charge £5 Flat Rate…" at bounding box center [784, 386] width 1568 height 772
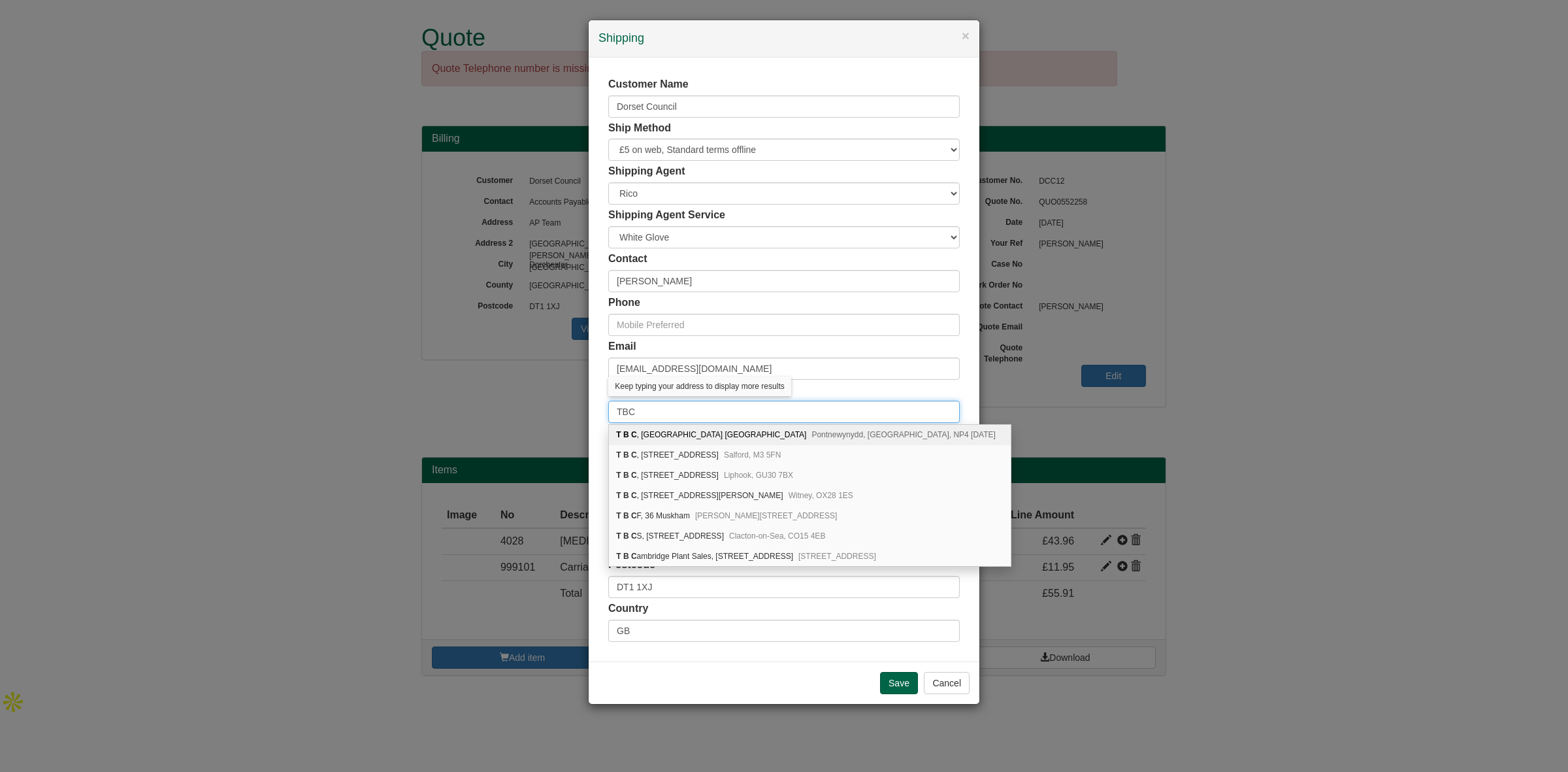
type input "TBC"
click at [677, 348] on div "Email [EMAIL_ADDRESS][DOMAIN_NAME]" at bounding box center [784, 360] width 351 height 40
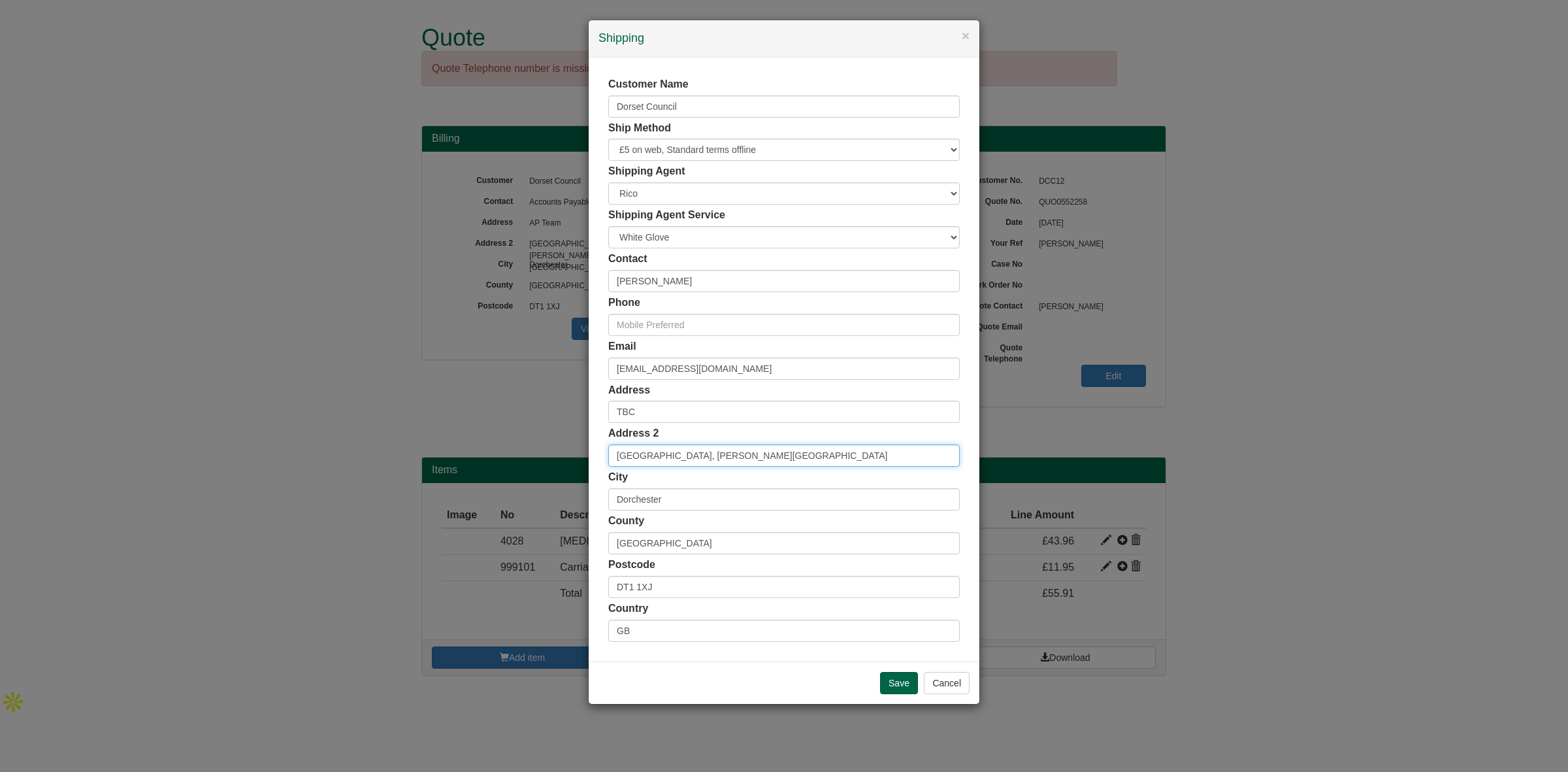
drag, startPoint x: 726, startPoint y: 444, endPoint x: 570, endPoint y: 446, distance: 156.0
click at [570, 446] on div "× Shipping Customer Name Dorset Council Ship Method Free of Charge £5 Flat Rate…" at bounding box center [784, 386] width 1568 height 772
drag, startPoint x: 660, startPoint y: 496, endPoint x: 541, endPoint y: 506, distance: 119.4
click at [541, 506] on div "× Shipping Customer Name Dorset Council Ship Method Free of Charge £5 Flat Rate…" at bounding box center [784, 386] width 1568 height 772
drag, startPoint x: 661, startPoint y: 547, endPoint x: 582, endPoint y: 550, distance: 79.1
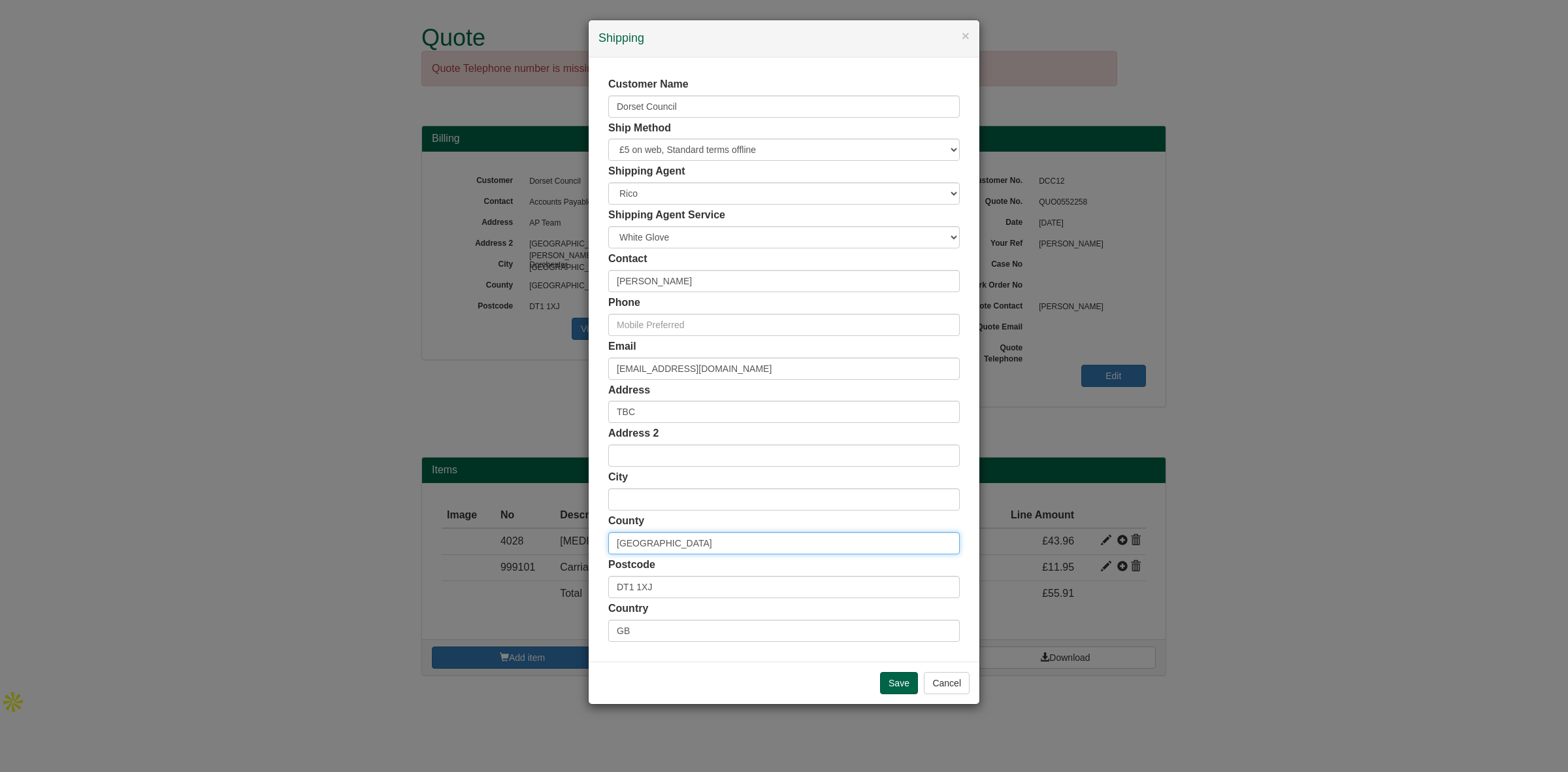
click at [563, 547] on div "× Shipping Customer Name Dorset Council Ship Method Free of Charge £5 Flat Rate…" at bounding box center [784, 386] width 1568 height 772
drag, startPoint x: 661, startPoint y: 577, endPoint x: 547, endPoint y: 573, distance: 114.1
click at [547, 573] on div "× Shipping Customer Name Dorset Council Ship Method Free of Charge £5 Flat Rate…" at bounding box center [784, 386] width 1568 height 772
click at [895, 681] on input "Save" at bounding box center [898, 682] width 38 height 23
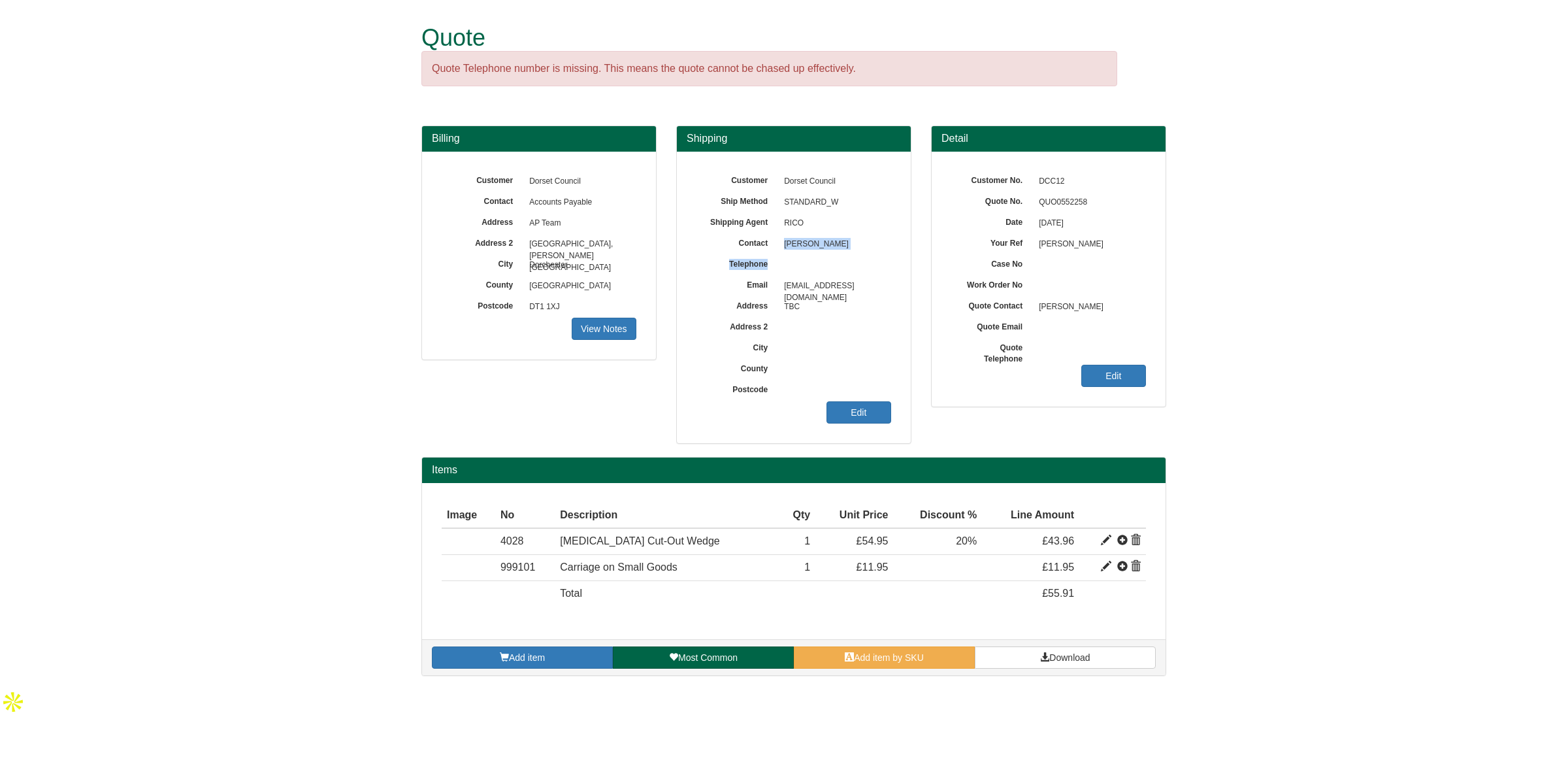
drag, startPoint x: 811, startPoint y: 256, endPoint x: 784, endPoint y: 241, distance: 30.9
click at [784, 171] on div "Customer Dorset Council Ship Method STANDARD_W Shipping Agent RICO Contact Lucy…" at bounding box center [794, 171] width 194 height 0
copy div "Lucy Bassil Telephone"
click at [1065, 653] on span "Download" at bounding box center [1069, 657] width 40 height 10
